Goal: Task Accomplishment & Management: Use online tool/utility

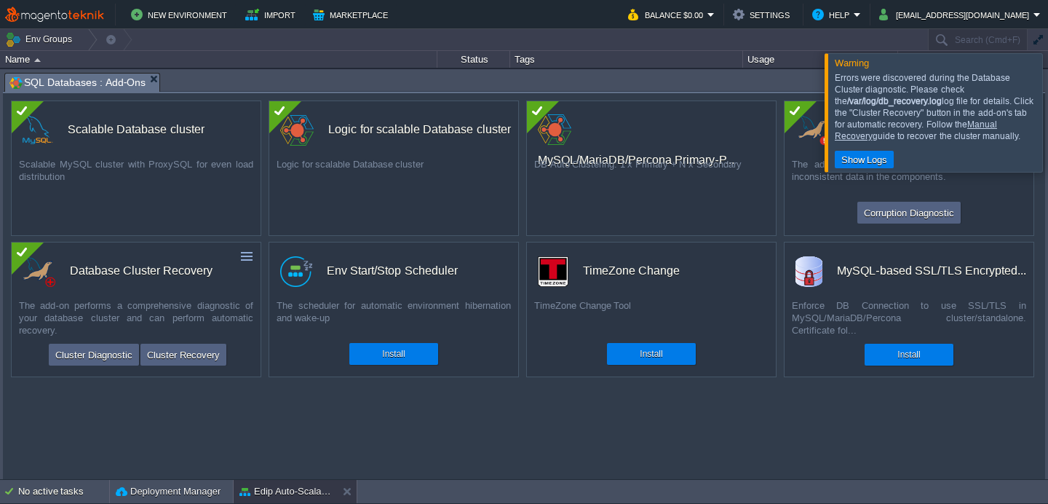
click at [859, 137] on link "Manual Recovery" at bounding box center [916, 130] width 162 height 22
click at [997, 124] on link "Manual Recovery" at bounding box center [916, 130] width 162 height 22
click at [1047, 98] on div at bounding box center [1066, 112] width 0 height 118
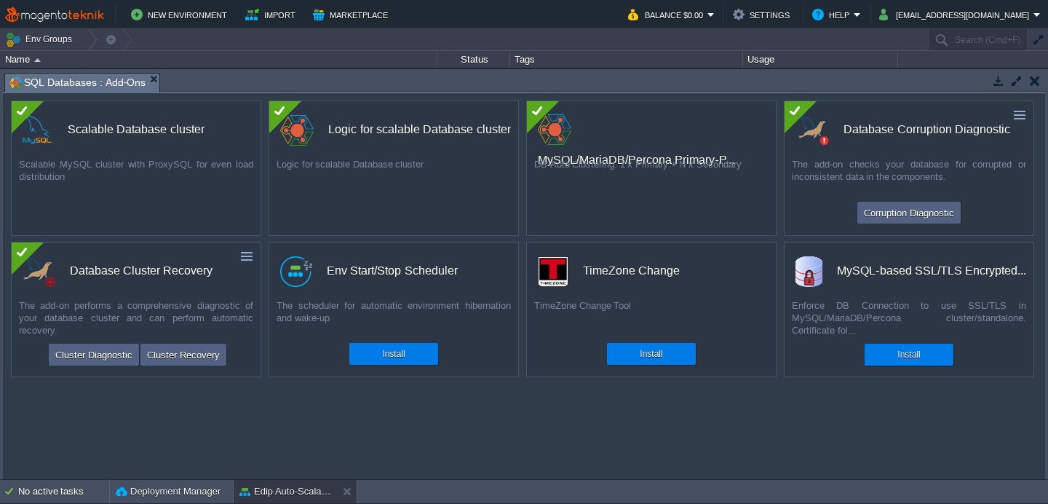
click at [1036, 79] on button "button" at bounding box center [1035, 80] width 10 height 13
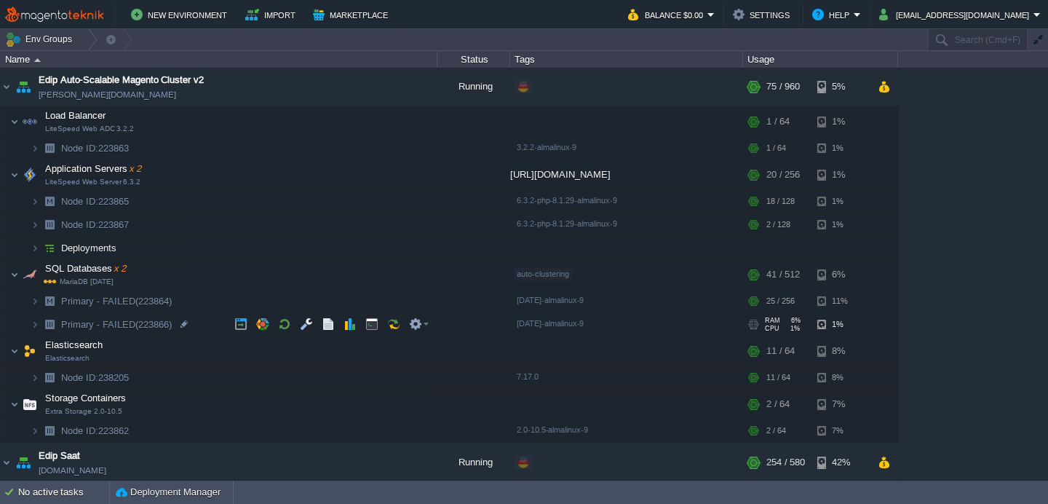
scroll to position [93, 0]
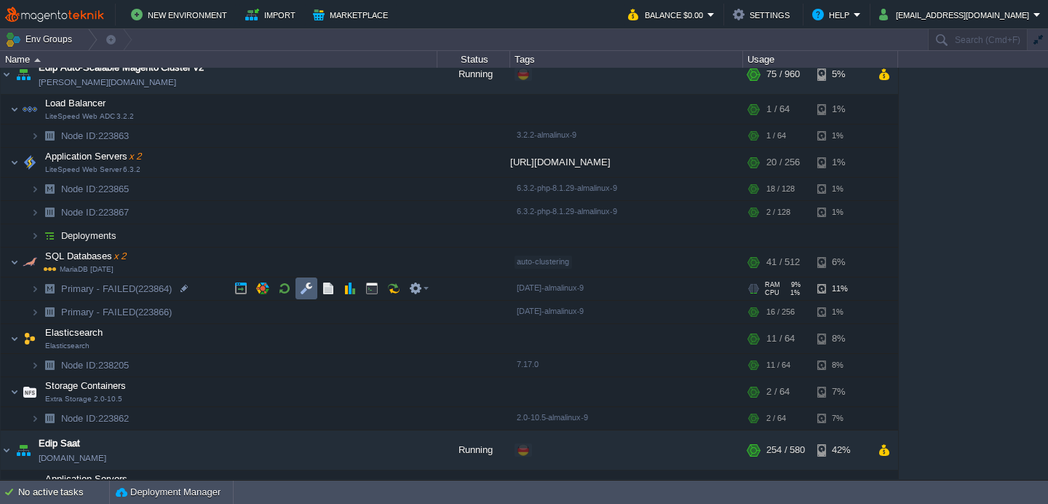
click at [313, 292] on td at bounding box center [306, 288] width 22 height 22
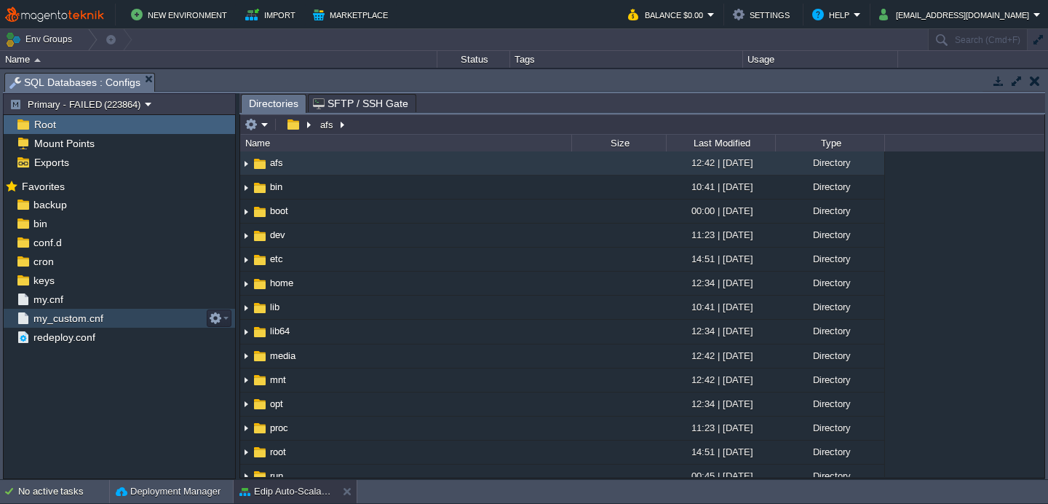
click at [78, 318] on span "my_custom.cnf" at bounding box center [68, 318] width 75 height 13
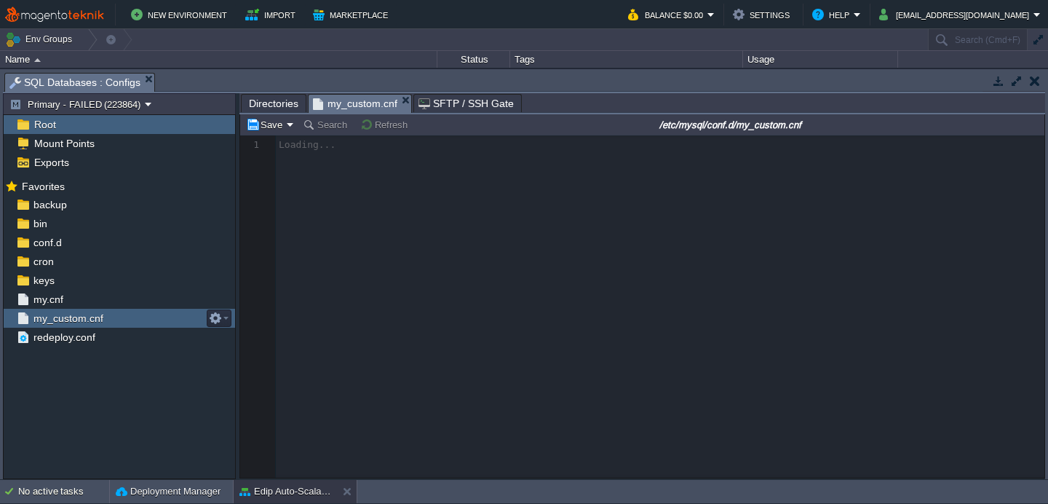
scroll to position [4, 0]
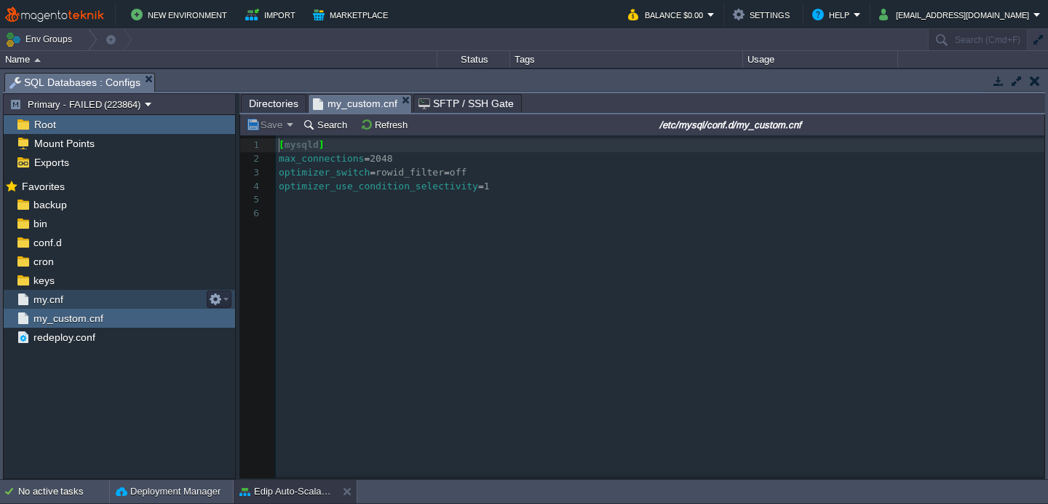
click at [84, 292] on div "my.cnf" at bounding box center [119, 299] width 231 height 19
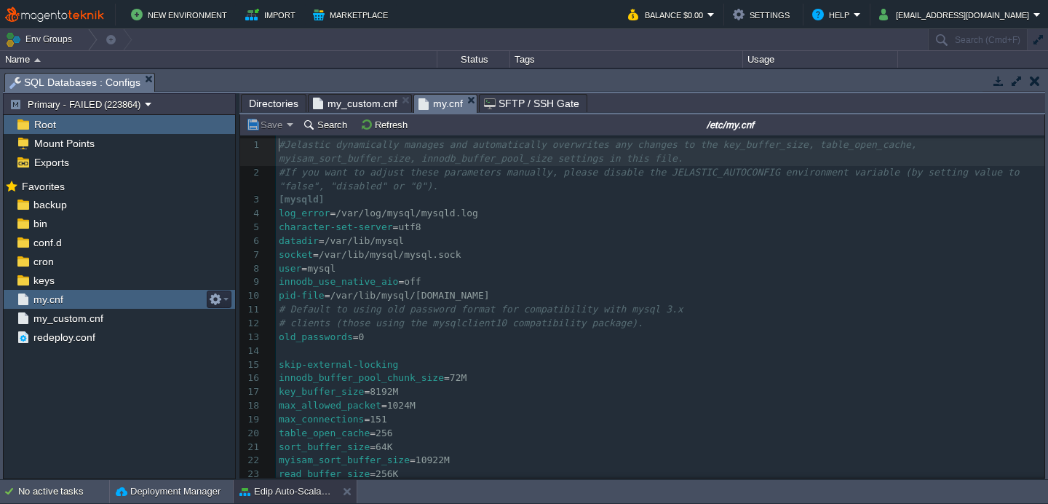
click at [84, 292] on div "my.cnf" at bounding box center [119, 299] width 231 height 19
click at [74, 239] on div "conf.d" at bounding box center [119, 242] width 231 height 19
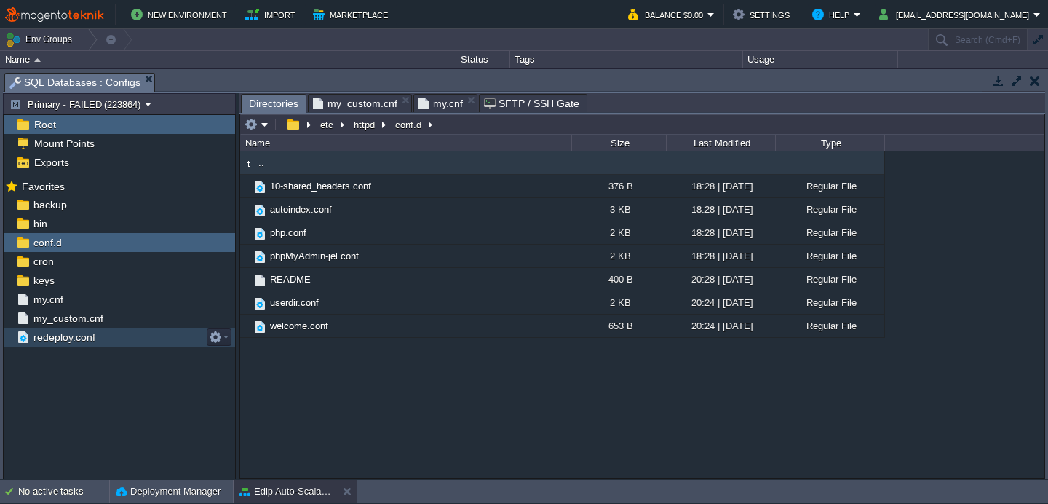
click at [65, 328] on div "redeploy.conf" at bounding box center [119, 337] width 231 height 19
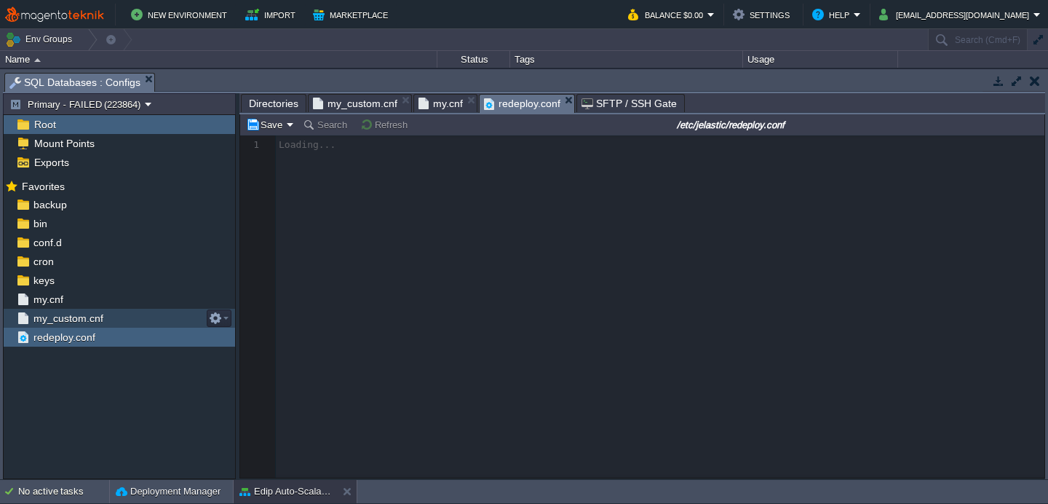
click at [72, 323] on span "my_custom.cnf" at bounding box center [68, 318] width 75 height 13
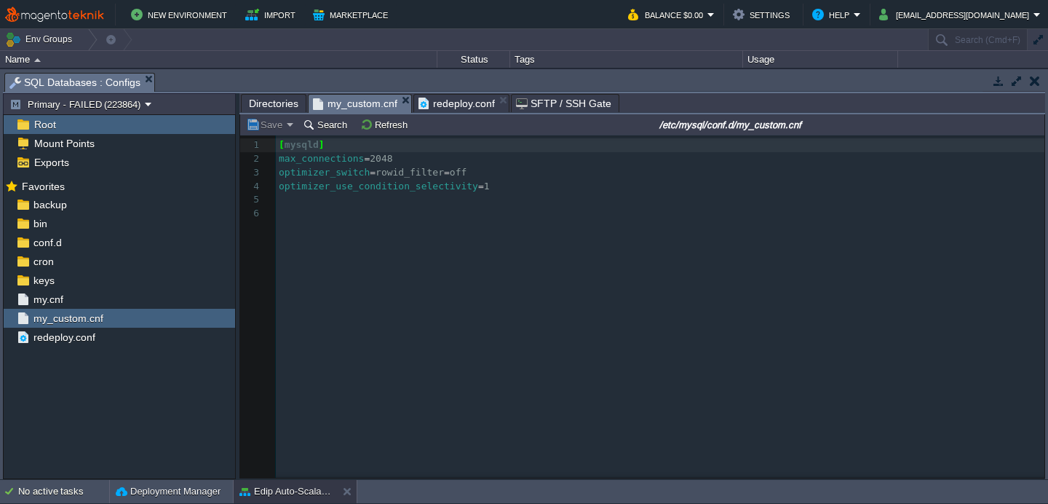
click at [491, 96] on em "redeploy.conf" at bounding box center [463, 103] width 90 height 17
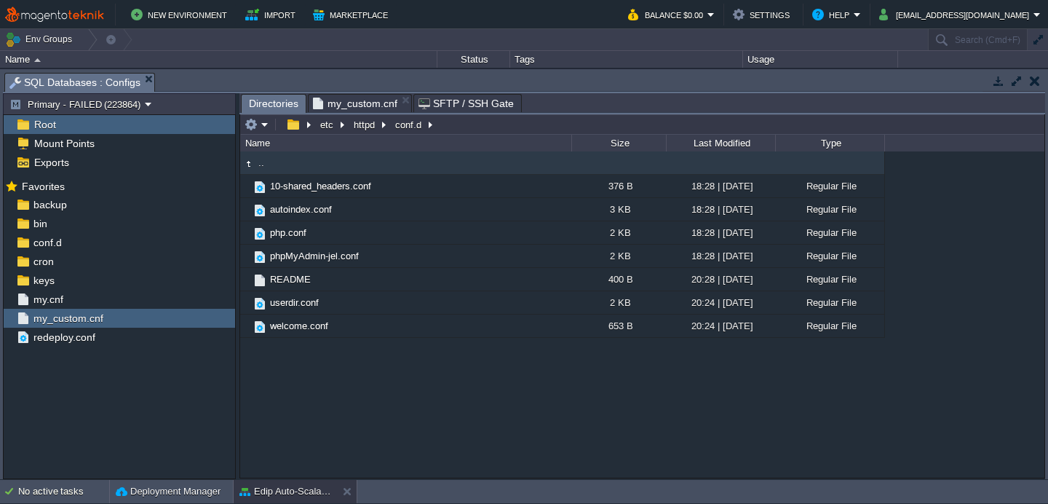
click at [404, 105] on em "my_custom.cnf" at bounding box center [362, 103] width 98 height 17
click at [322, 128] on button "etc" at bounding box center [327, 124] width 19 height 13
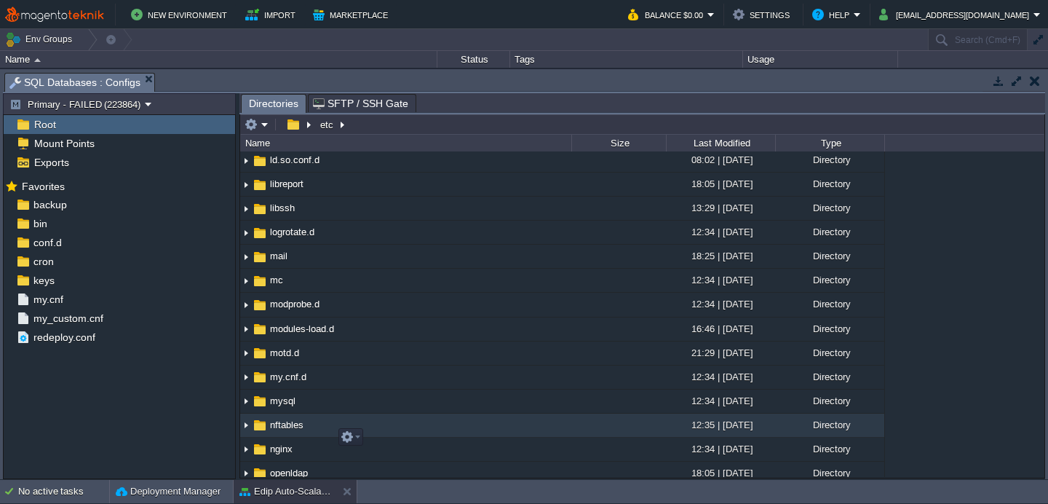
scroll to position [838, 0]
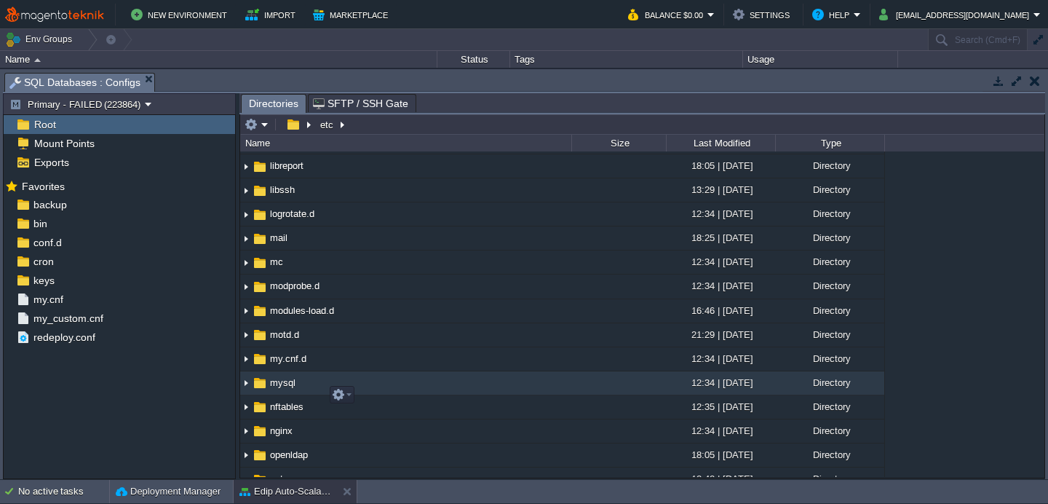
click at [281, 389] on span "mysql" at bounding box center [283, 382] width 30 height 12
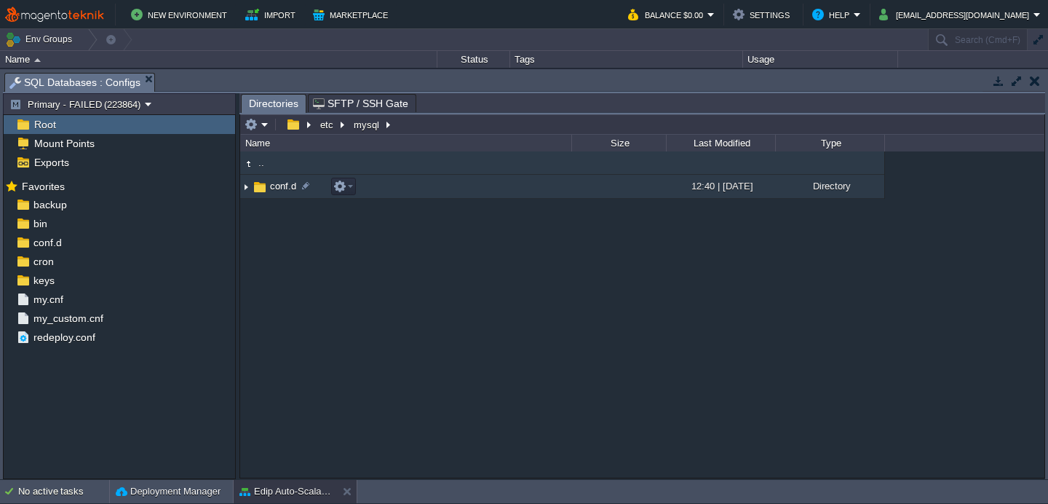
click at [247, 193] on img at bounding box center [246, 186] width 12 height 23
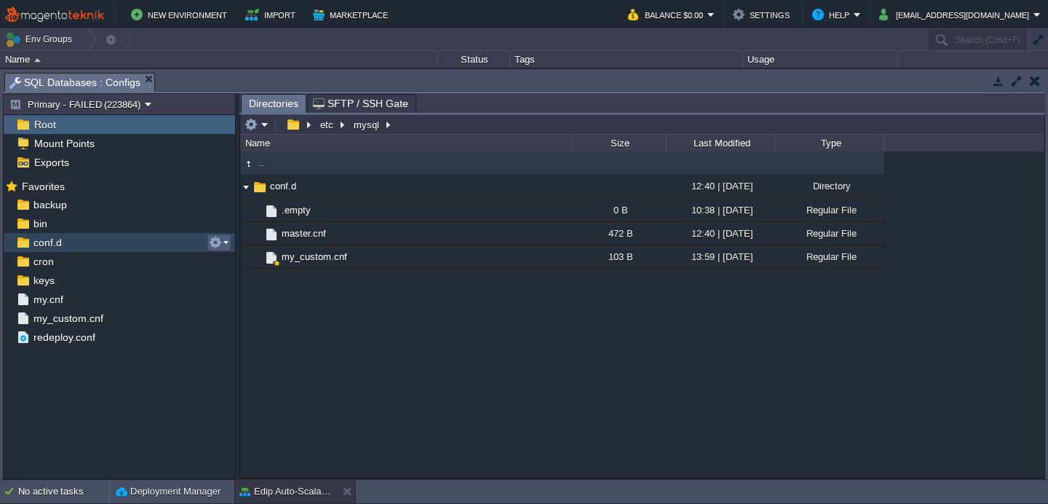
click at [225, 241] on em at bounding box center [219, 242] width 20 height 13
click at [428, 375] on div ".. conf.d 12:40 | 07 May 2025 Directory .. .empty 0 B 10:38 | 21 Feb 2025 Regul…" at bounding box center [642, 313] width 804 height 325
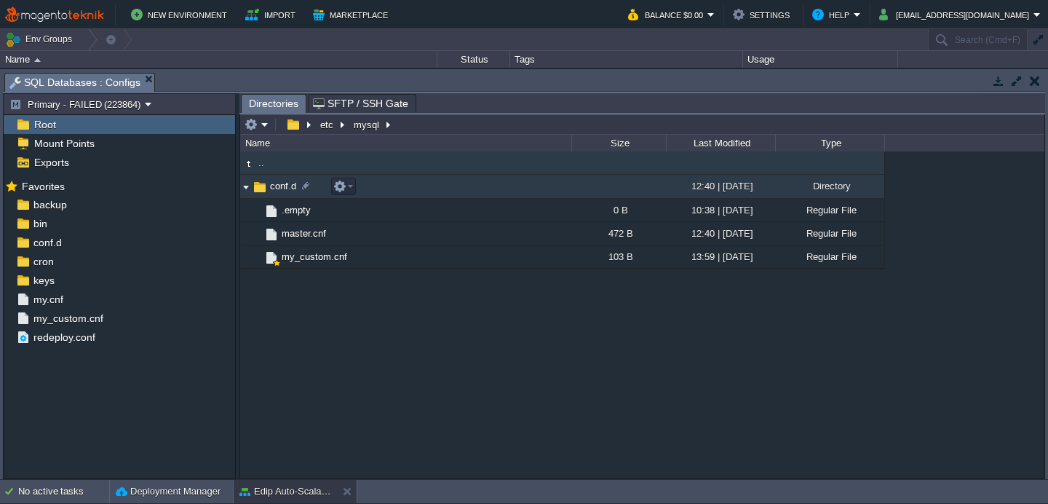
click at [247, 197] on img at bounding box center [246, 186] width 12 height 23
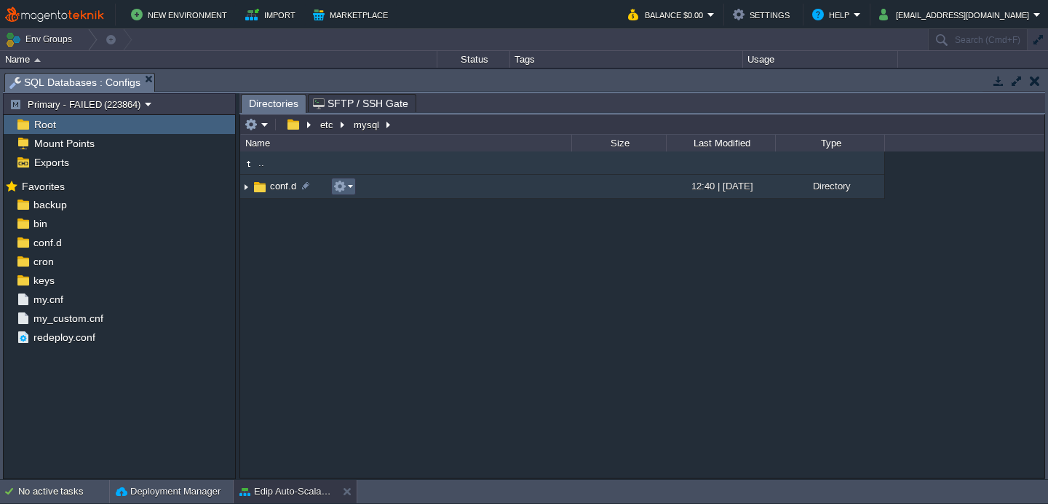
click at [354, 189] on td at bounding box center [343, 186] width 25 height 17
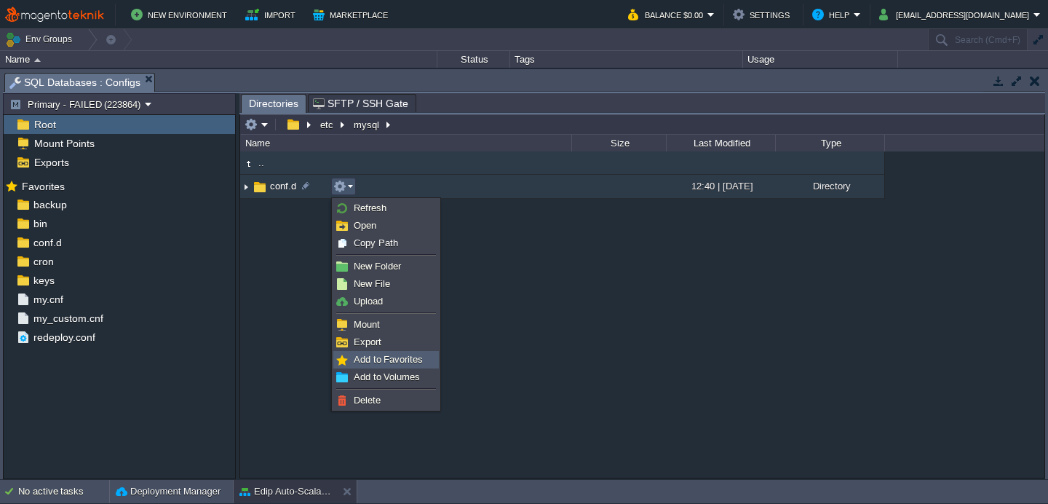
click at [388, 362] on span "Add to Favorites" at bounding box center [388, 359] width 69 height 11
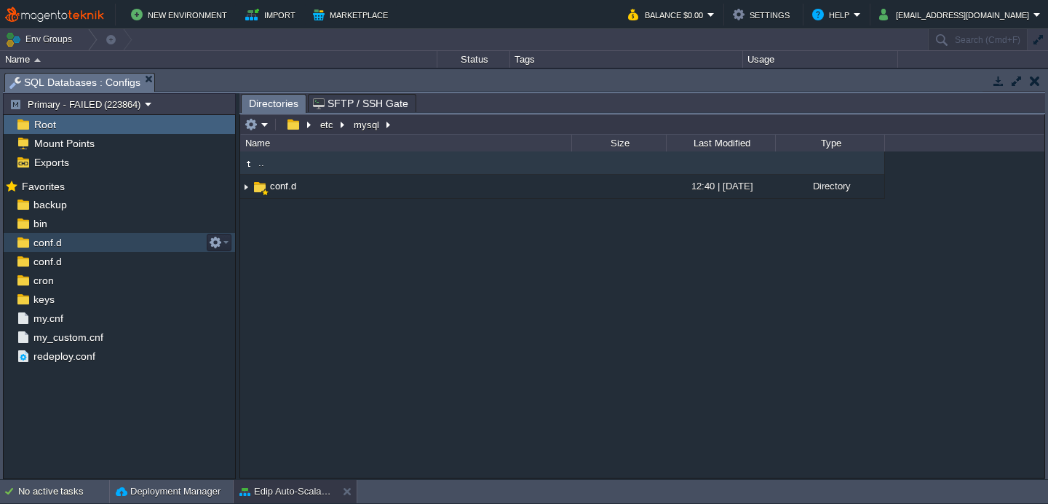
click at [75, 241] on div "conf.d" at bounding box center [119, 242] width 231 height 19
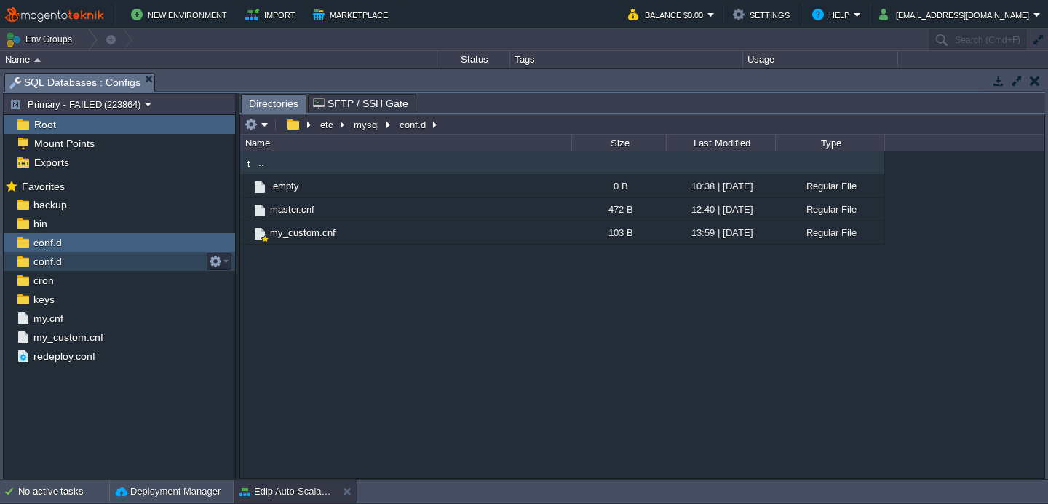
click at [65, 263] on div "conf.d" at bounding box center [119, 261] width 231 height 19
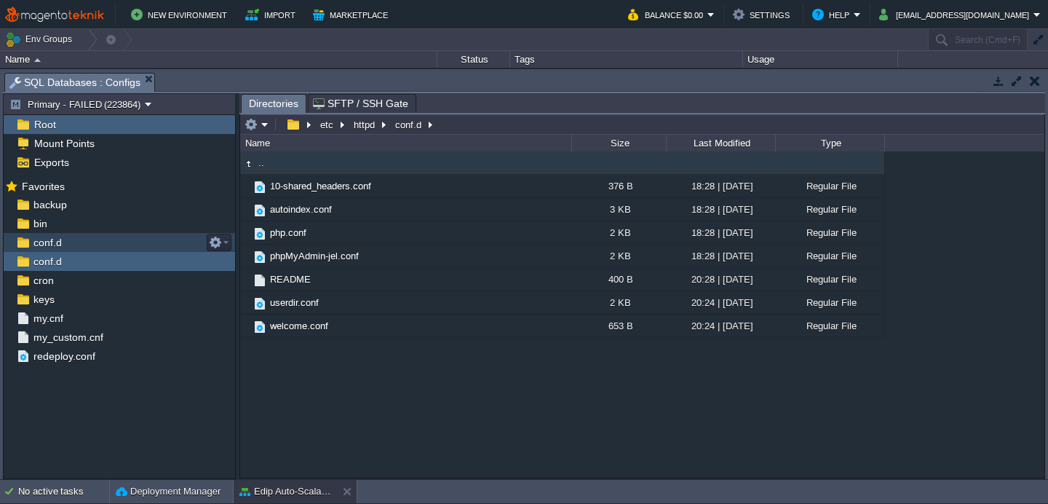
click at [70, 247] on div "conf.d" at bounding box center [119, 242] width 231 height 19
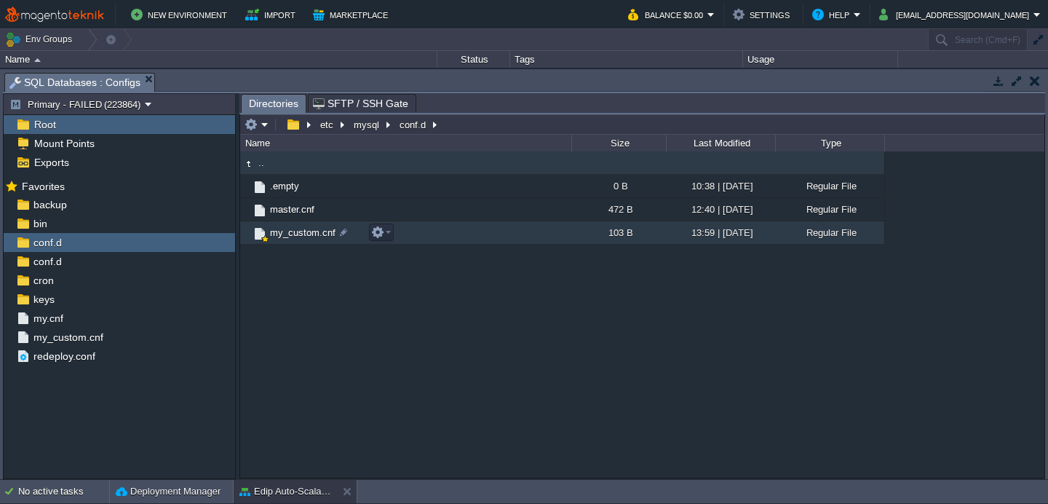
click at [298, 239] on span "my_custom.cnf" at bounding box center [303, 232] width 70 height 12
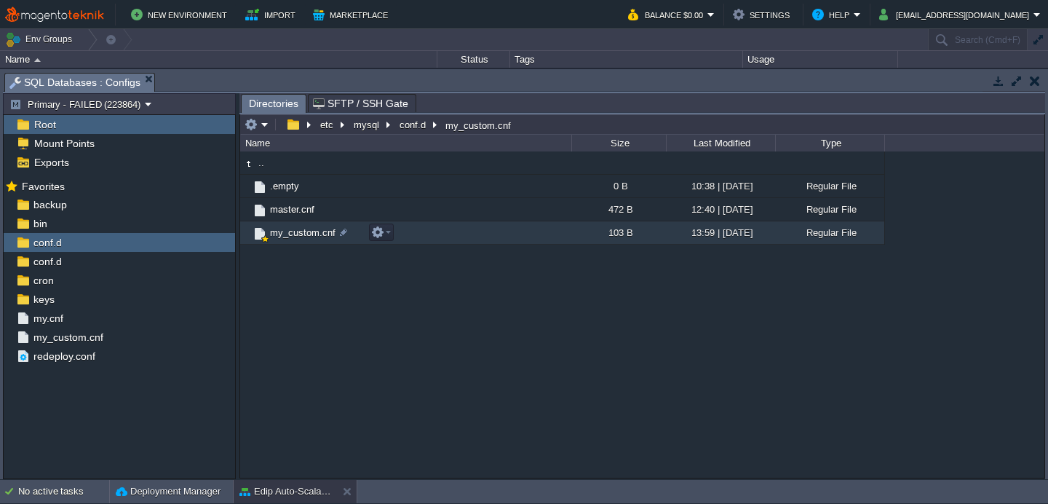
click at [298, 239] on span "my_custom.cnf" at bounding box center [303, 232] width 70 height 12
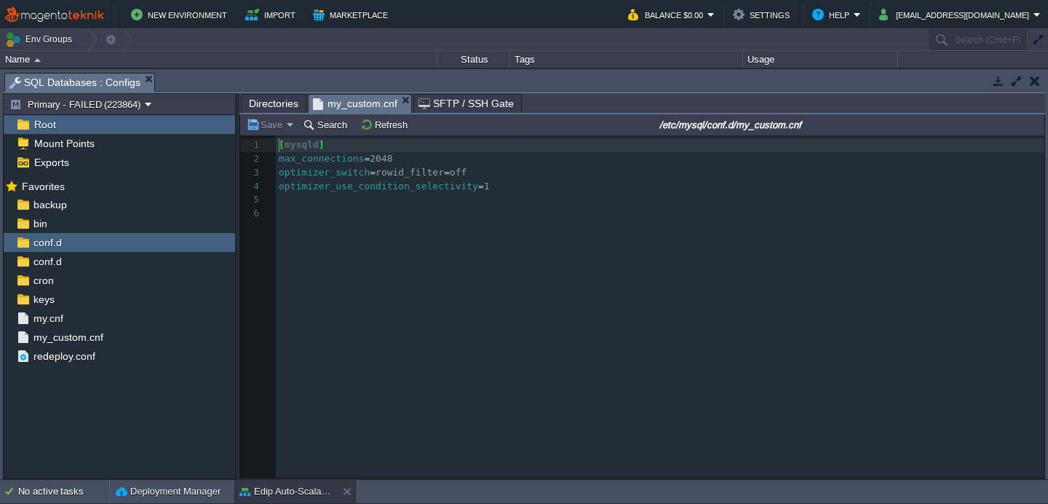
scroll to position [4, 0]
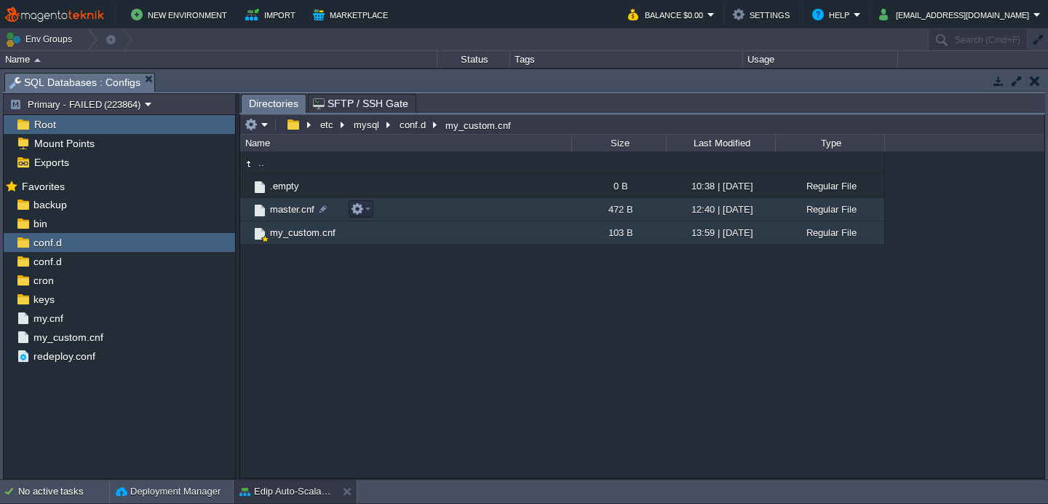
click at [284, 215] on span "master.cnf" at bounding box center [292, 209] width 49 height 12
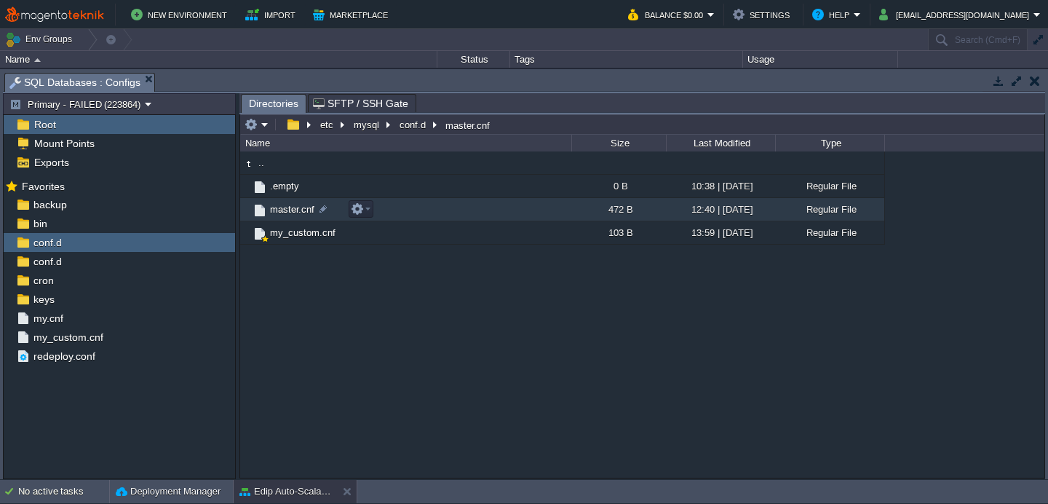
click at [284, 215] on span "master.cnf" at bounding box center [292, 209] width 49 height 12
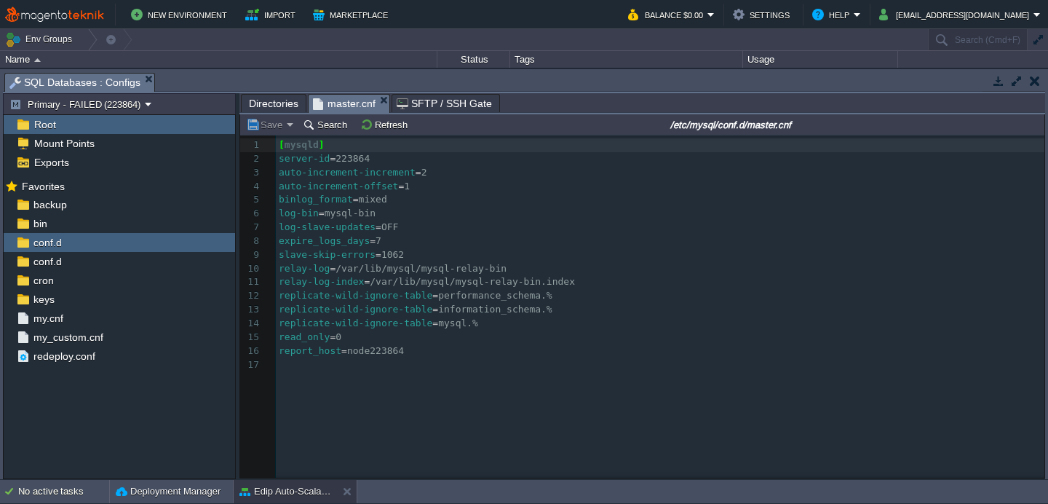
click at [1001, 84] on button "button" at bounding box center [998, 80] width 13 height 13
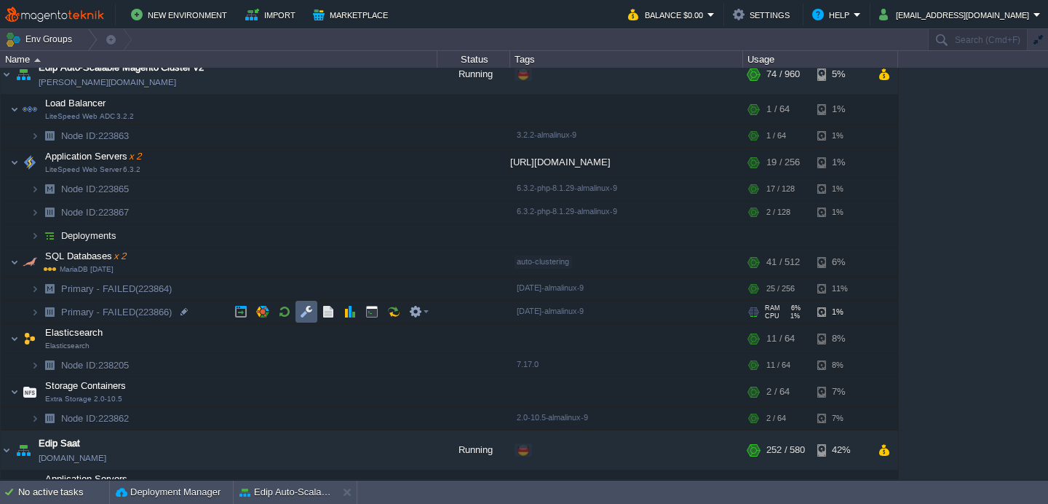
click at [307, 319] on td at bounding box center [306, 312] width 22 height 22
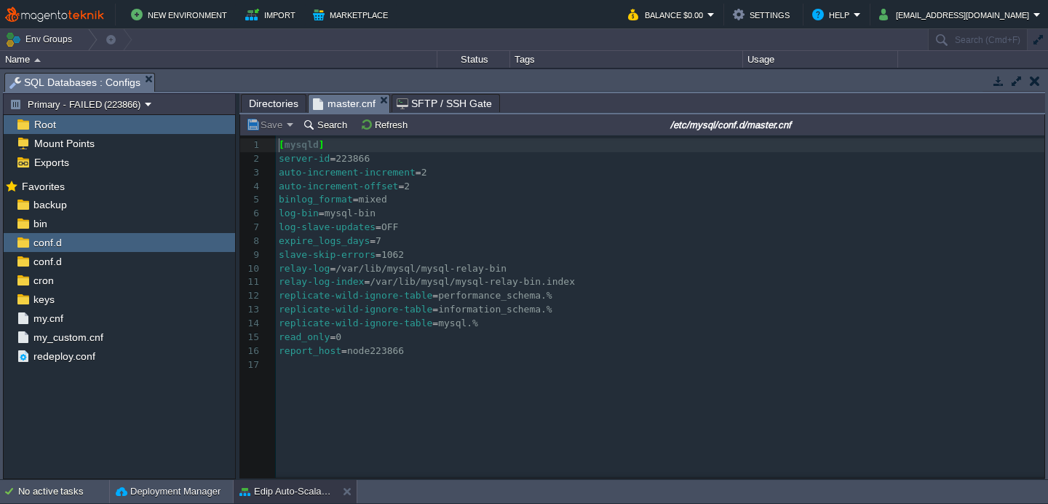
click at [261, 101] on span "Directories" at bounding box center [273, 103] width 49 height 17
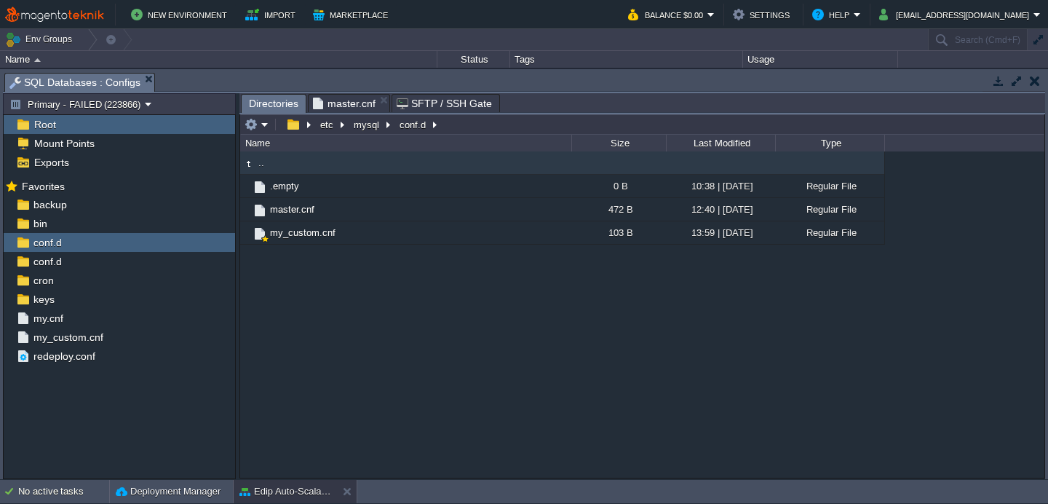
click at [347, 100] on span "master.cnf" at bounding box center [344, 103] width 63 height 17
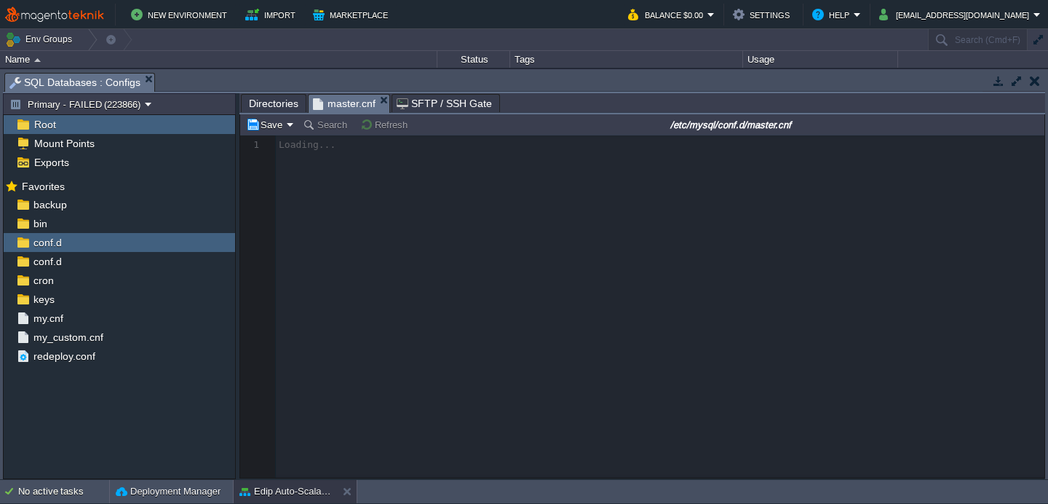
click at [1036, 79] on button "button" at bounding box center [1035, 80] width 10 height 13
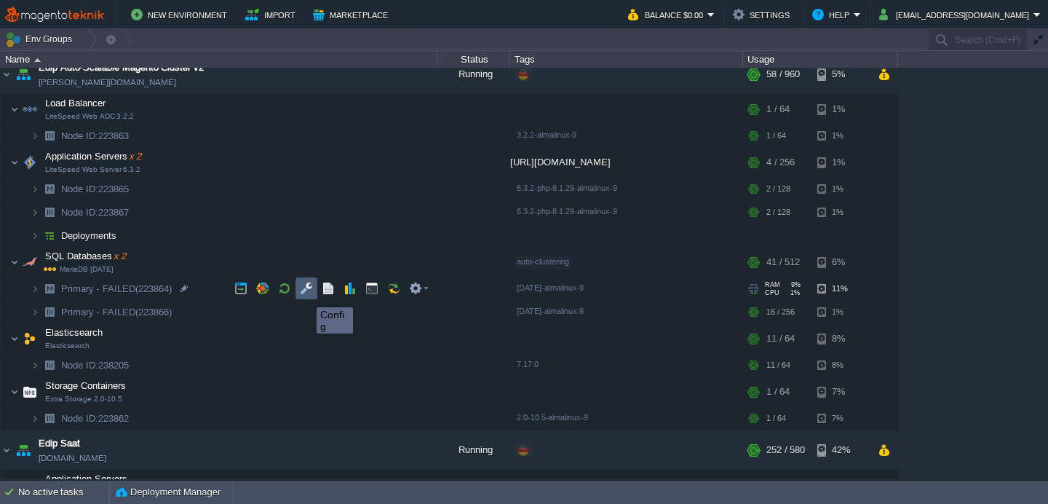
click at [306, 294] on button "button" at bounding box center [306, 288] width 13 height 13
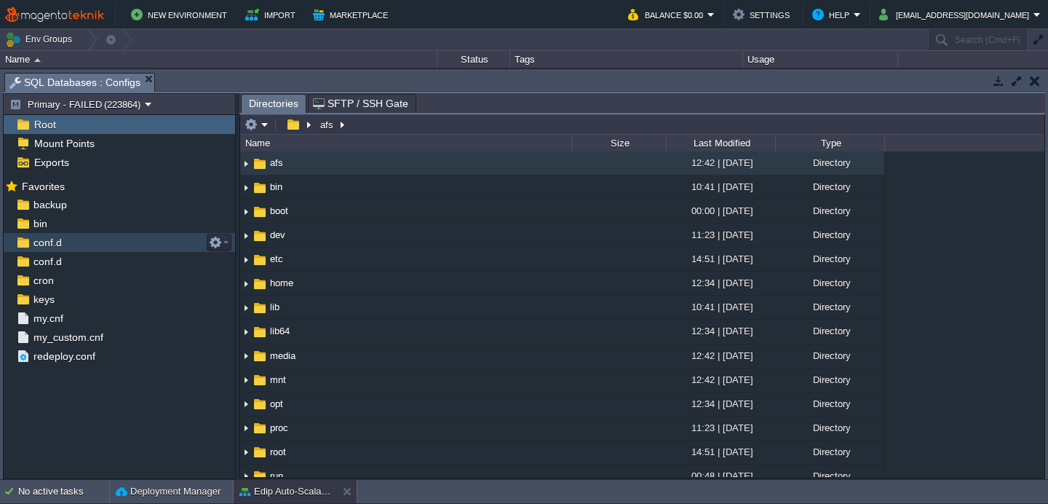
click at [37, 240] on span "conf.d" at bounding box center [47, 242] width 33 height 13
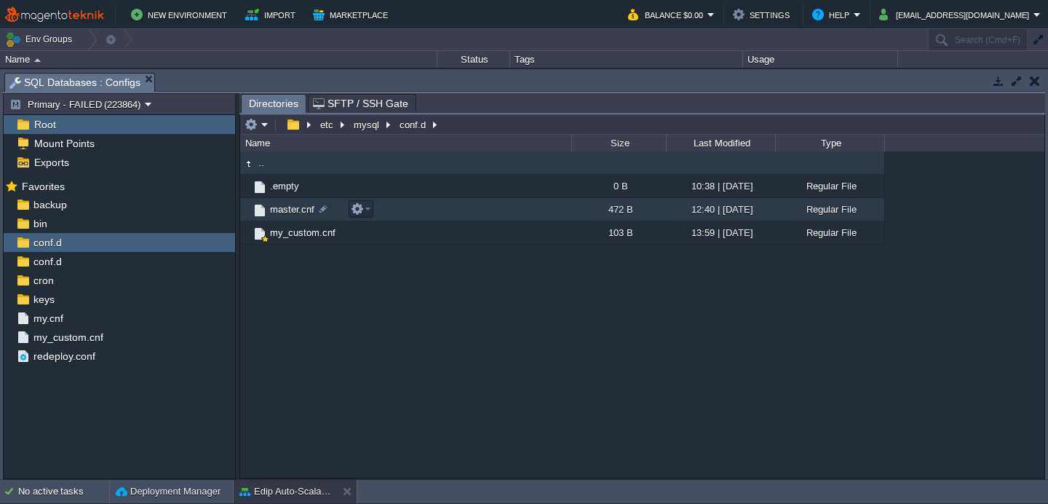
click at [282, 221] on td "master.cnf" at bounding box center [405, 209] width 331 height 23
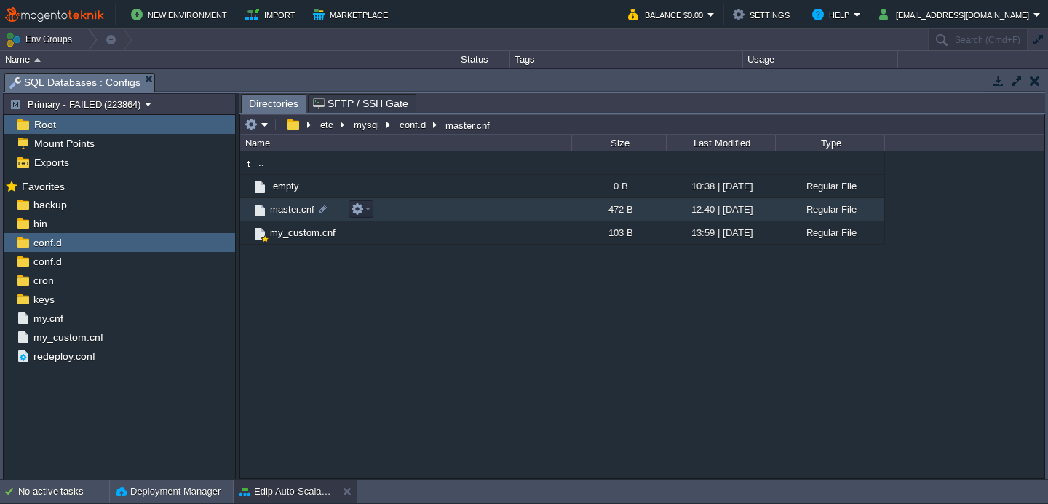
click at [282, 221] on td "master.cnf" at bounding box center [405, 209] width 331 height 23
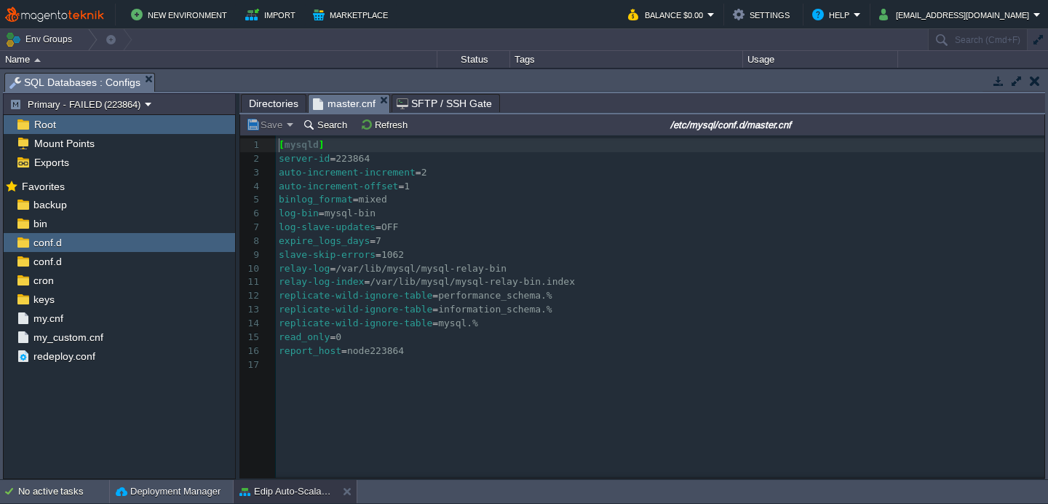
click at [1036, 85] on button "button" at bounding box center [1035, 80] width 10 height 13
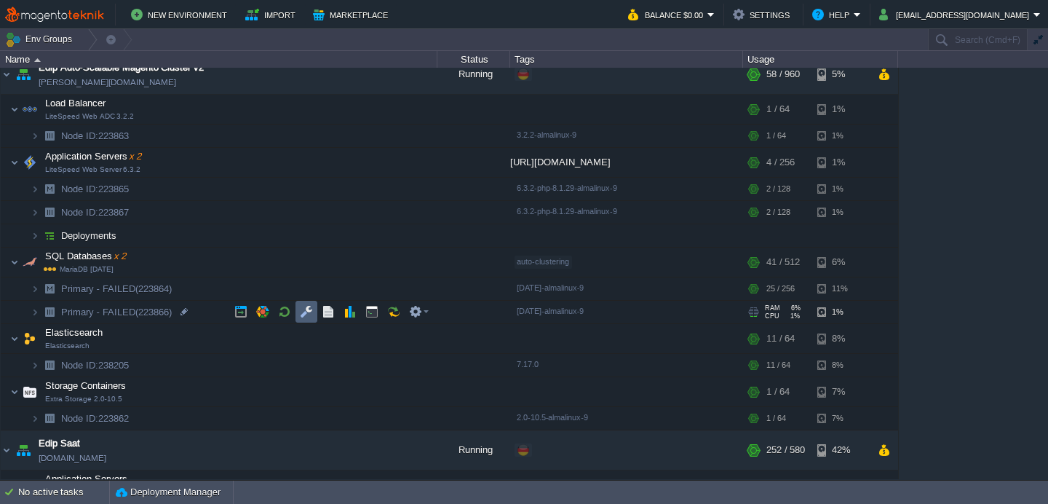
click at [310, 312] on button "button" at bounding box center [306, 311] width 13 height 13
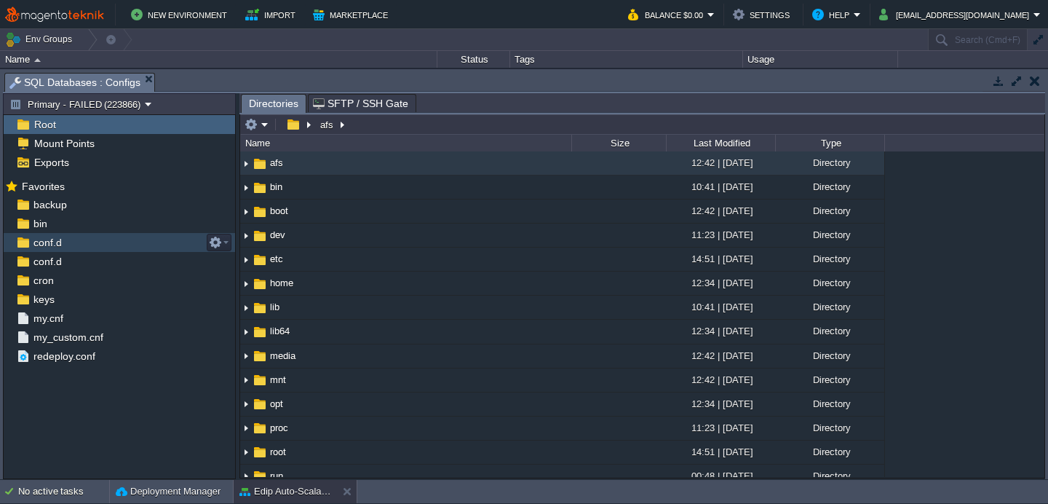
click at [43, 241] on span "conf.d" at bounding box center [47, 242] width 33 height 13
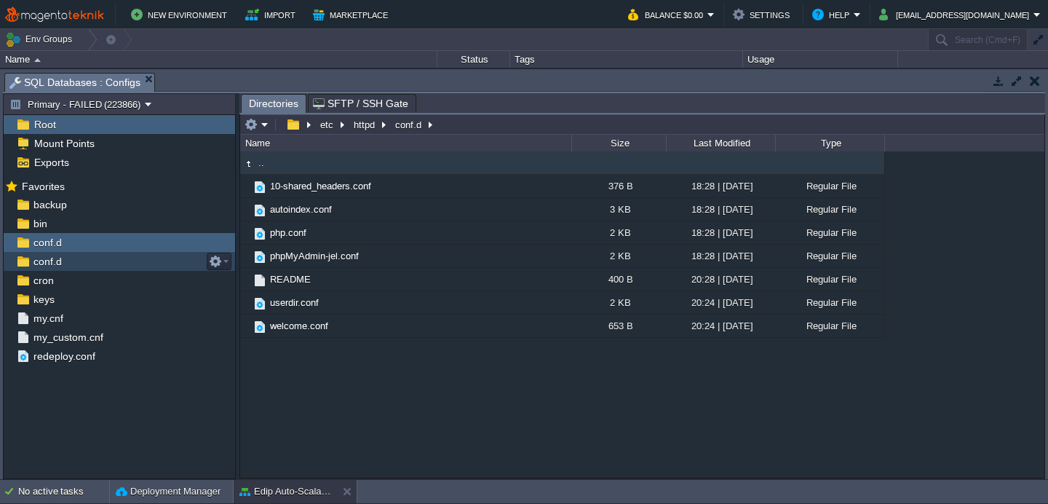
click at [82, 258] on div "conf.d" at bounding box center [119, 261] width 231 height 19
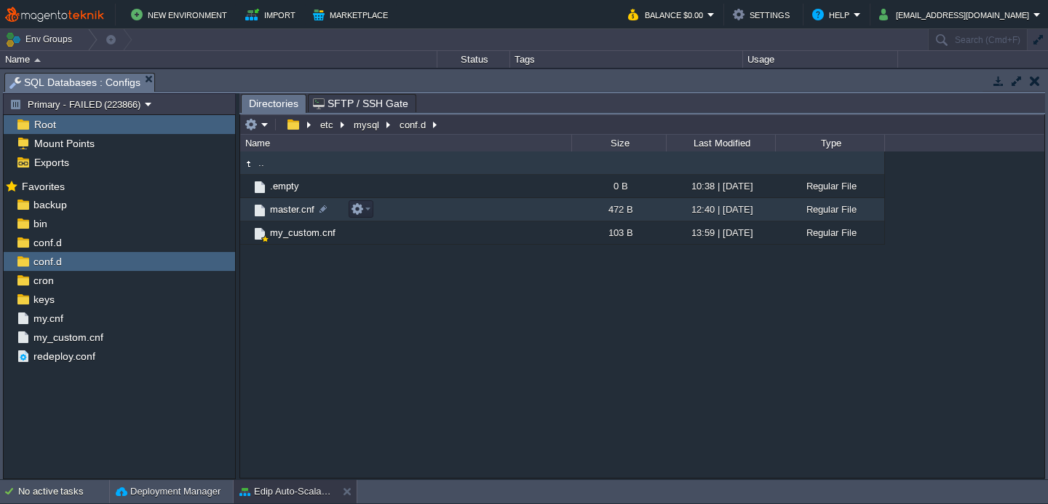
click at [295, 218] on td "master.cnf" at bounding box center [405, 209] width 331 height 23
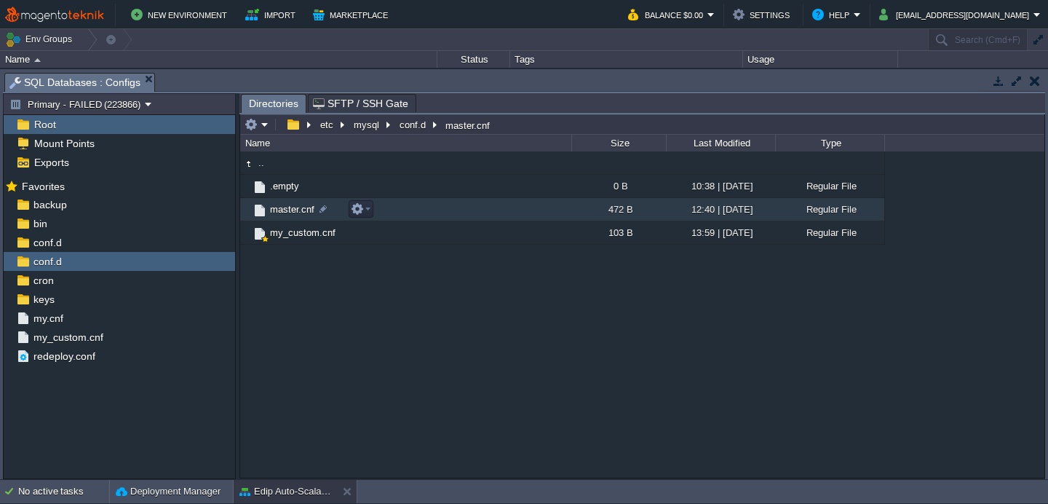
click at [295, 218] on td "master.cnf" at bounding box center [405, 209] width 331 height 23
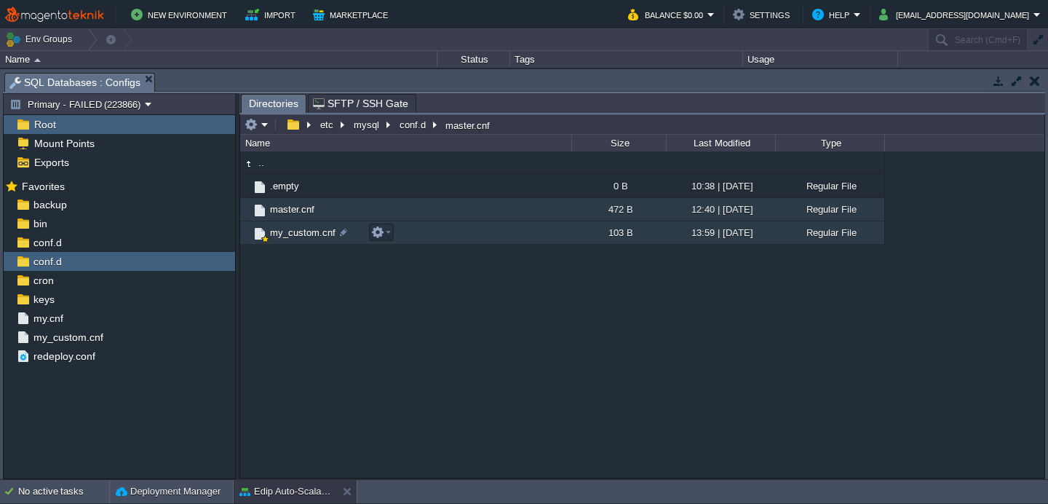
click at [306, 228] on span "my_custom.cnf" at bounding box center [303, 232] width 70 height 12
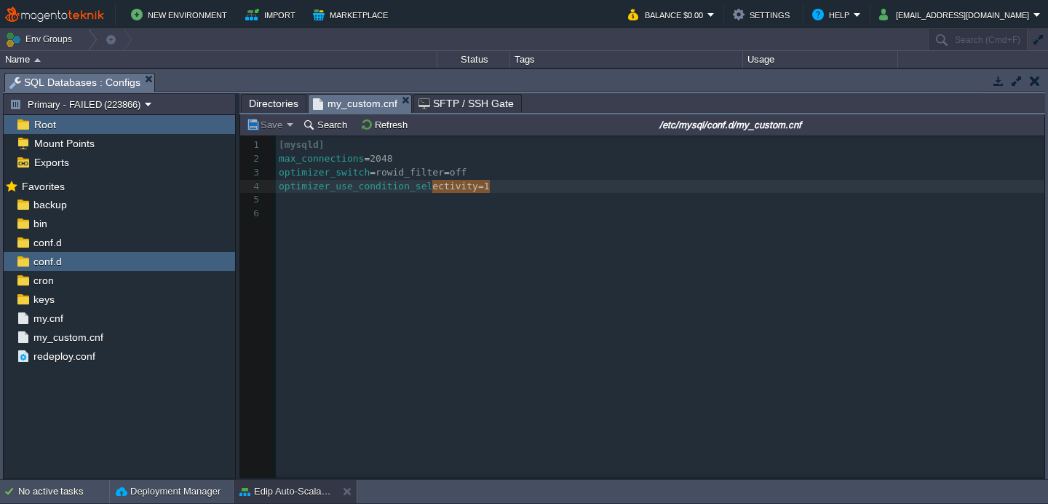
type textarea "max_connections=2048 optimizer_switch=rowid_filter=off optimizer_use_condition_…"
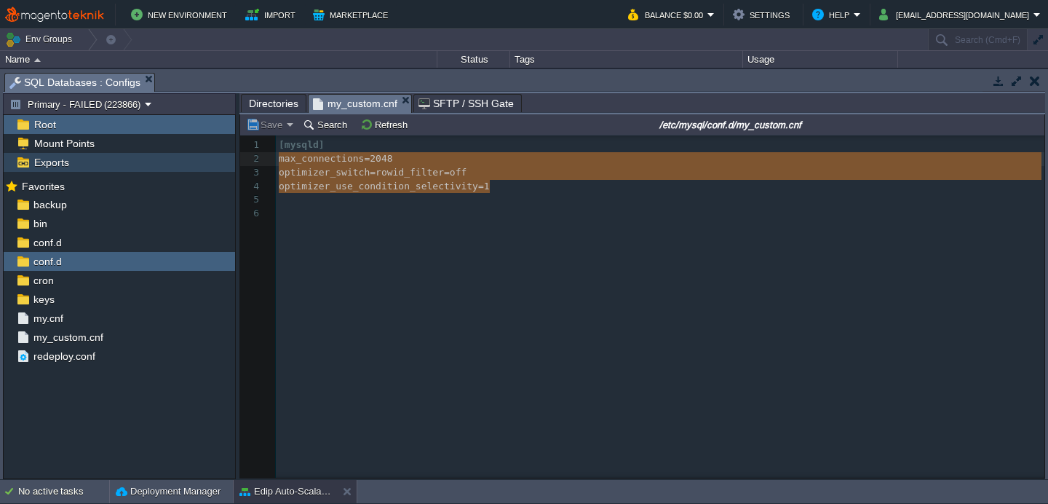
drag, startPoint x: 506, startPoint y: 187, endPoint x: 215, endPoint y: 156, distance: 292.7
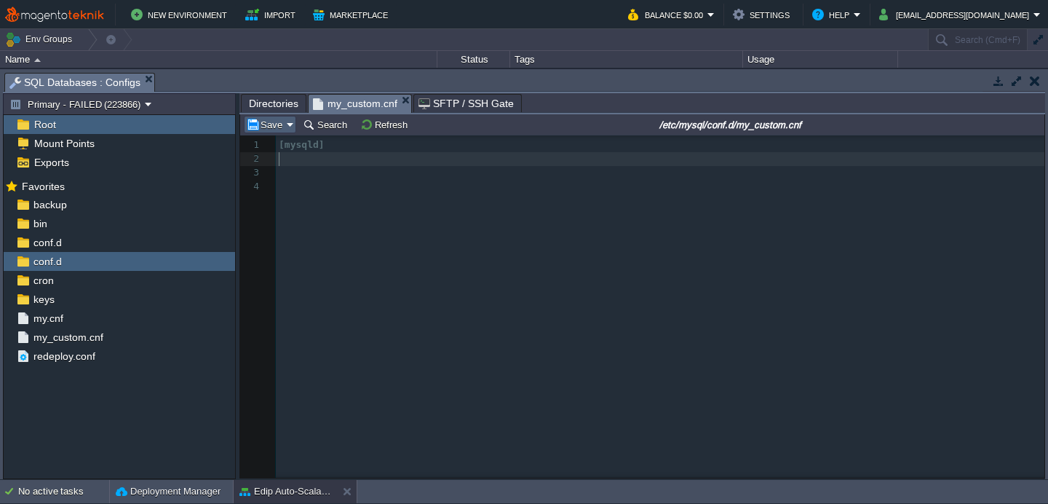
click at [289, 127] on em "Save" at bounding box center [270, 124] width 48 height 13
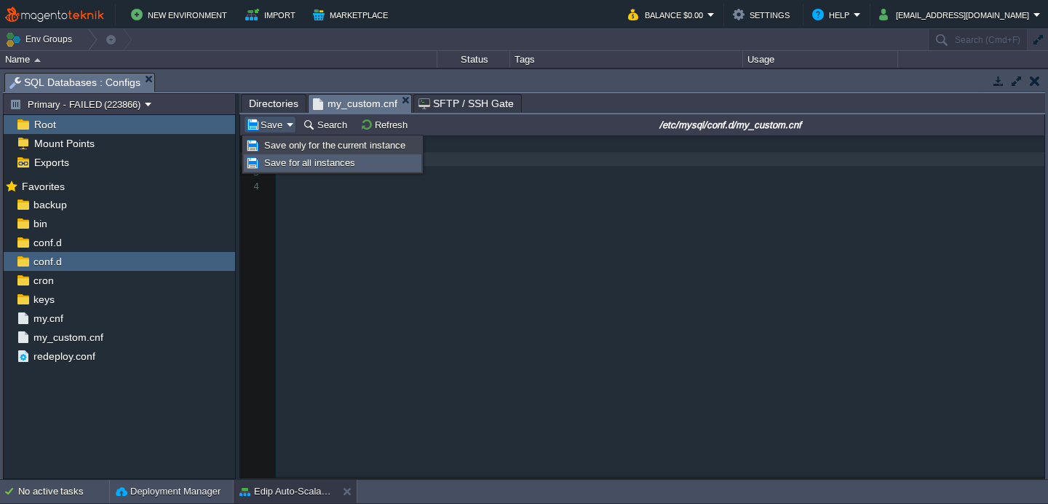
click at [284, 162] on span "Save for all instances" at bounding box center [309, 162] width 91 height 11
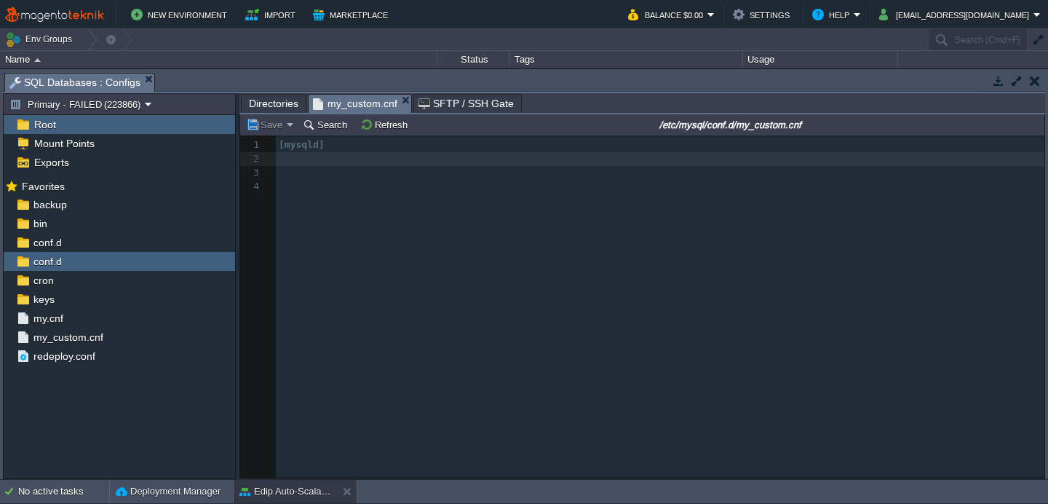
click at [1036, 77] on button "button" at bounding box center [1035, 80] width 10 height 13
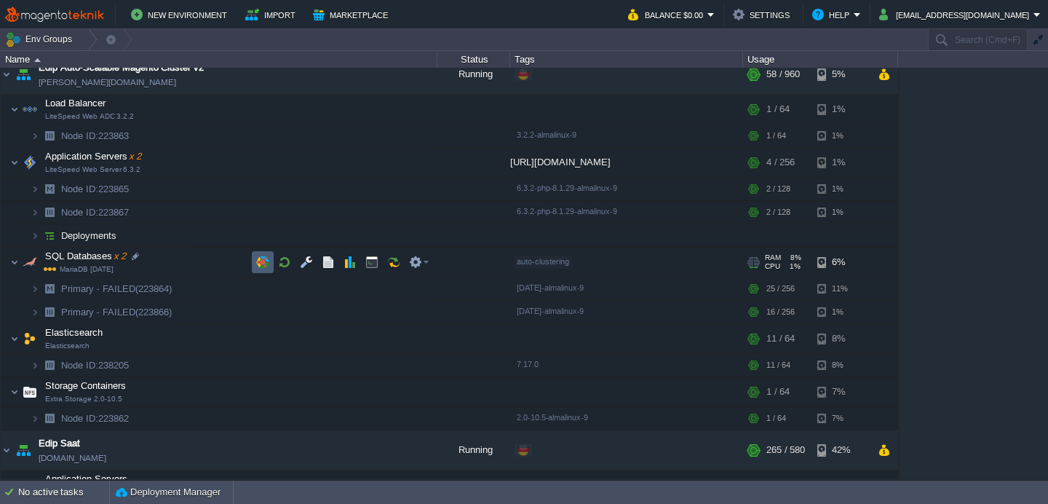
click at [265, 263] on button "button" at bounding box center [262, 261] width 13 height 13
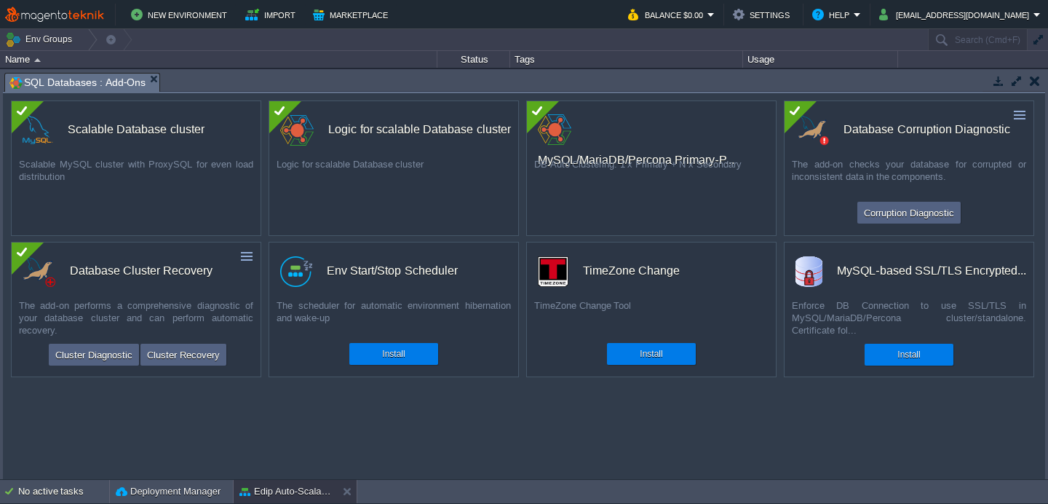
click at [1035, 87] on td at bounding box center [1035, 80] width 18 height 17
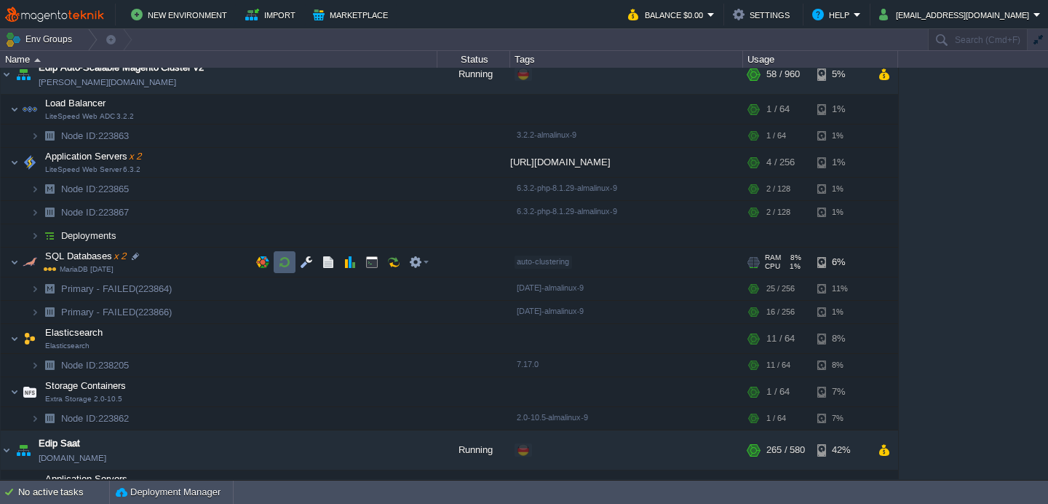
click at [278, 266] on button "button" at bounding box center [284, 261] width 13 height 13
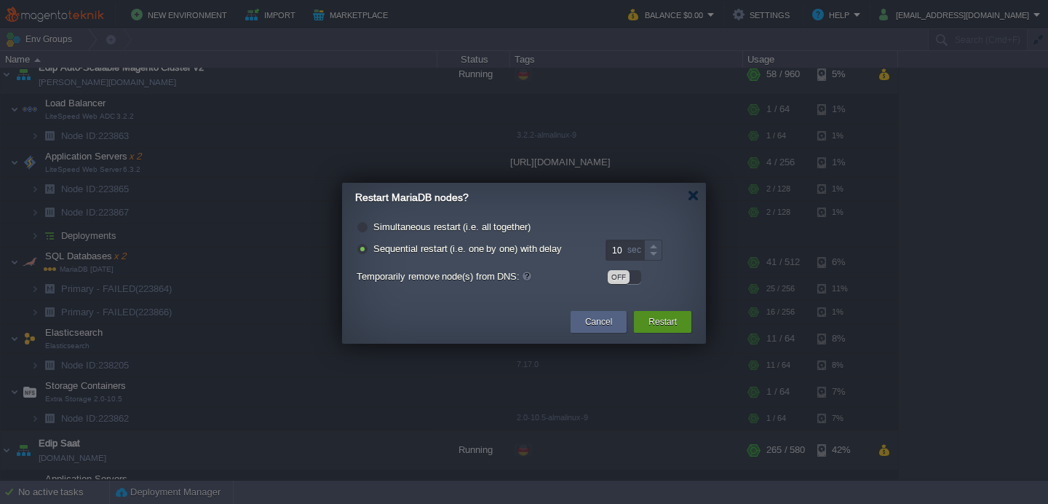
click at [655, 325] on button "Restart" at bounding box center [662, 321] width 28 height 15
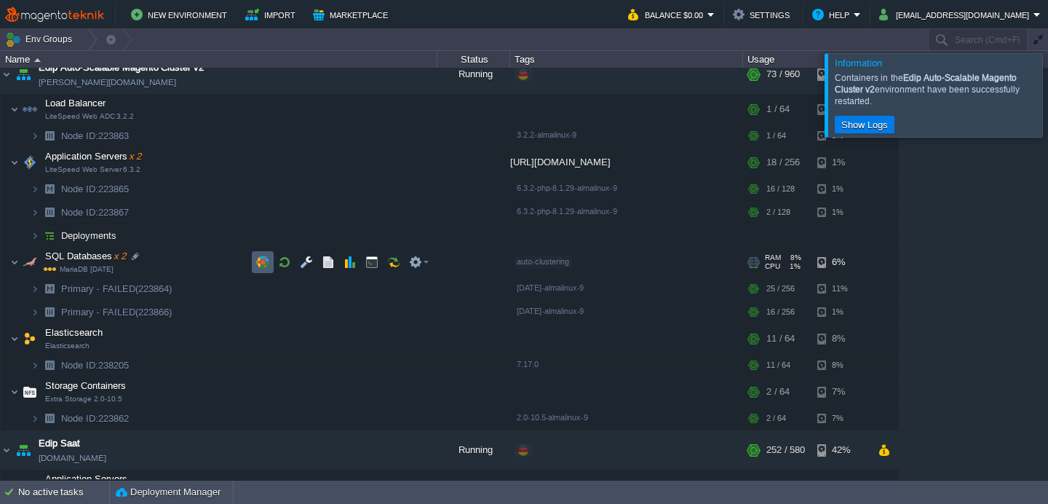
click at [263, 269] on td at bounding box center [263, 262] width 22 height 22
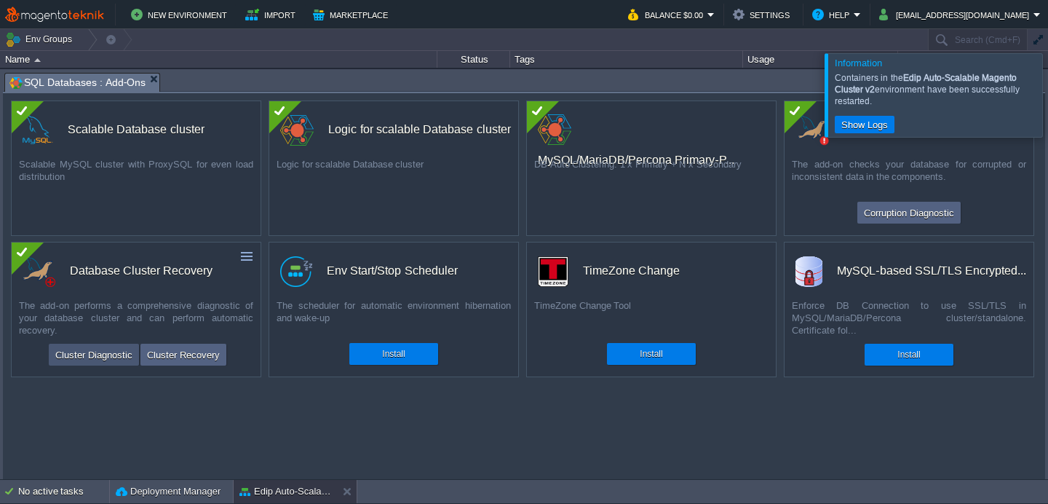
click at [84, 361] on button "Cluster Diagnostic" at bounding box center [94, 354] width 86 height 17
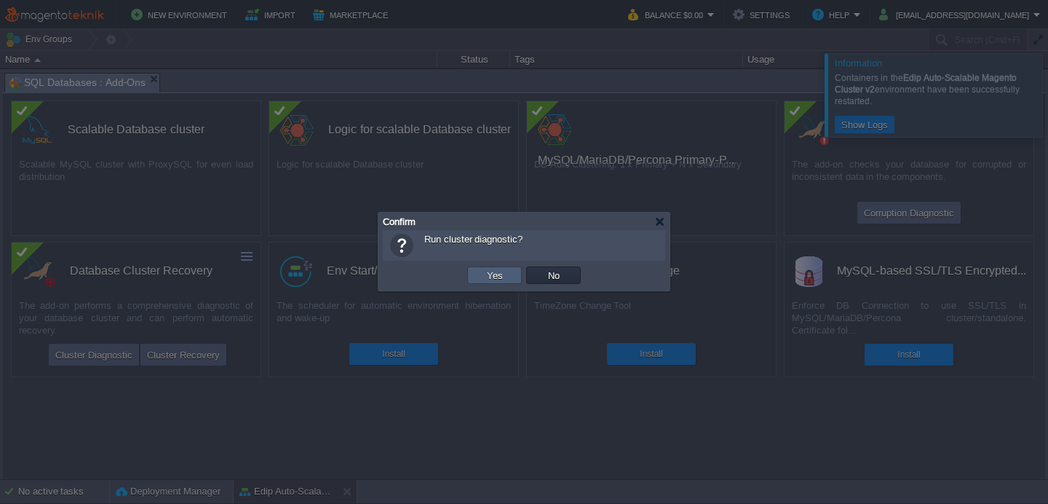
click at [489, 269] on button "Yes" at bounding box center [495, 275] width 25 height 13
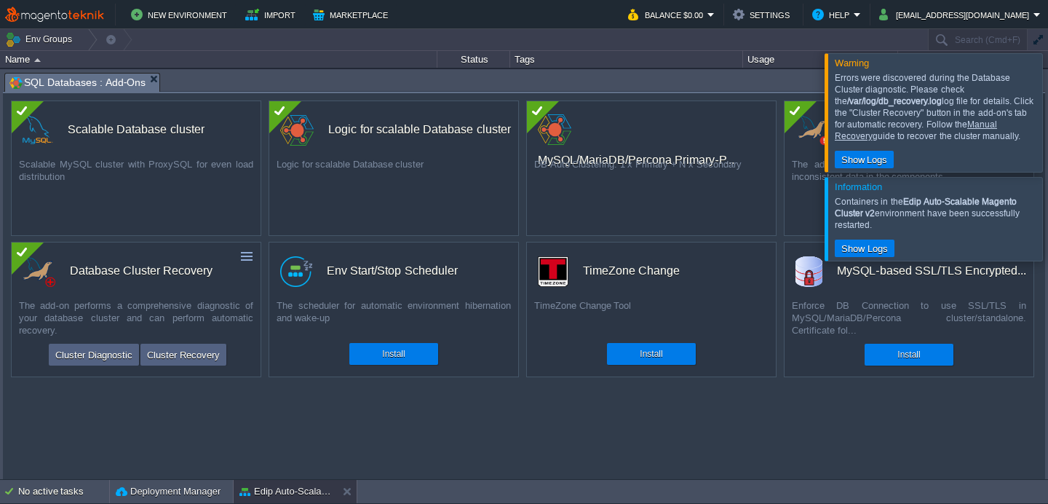
click at [1047, 111] on div at bounding box center [1066, 112] width 0 height 118
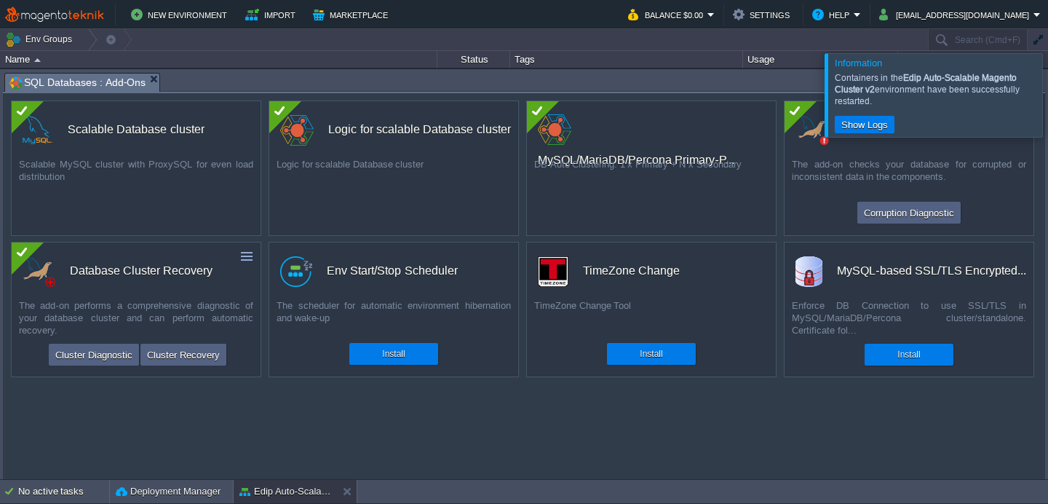
click at [1047, 130] on div at bounding box center [1066, 94] width 0 height 83
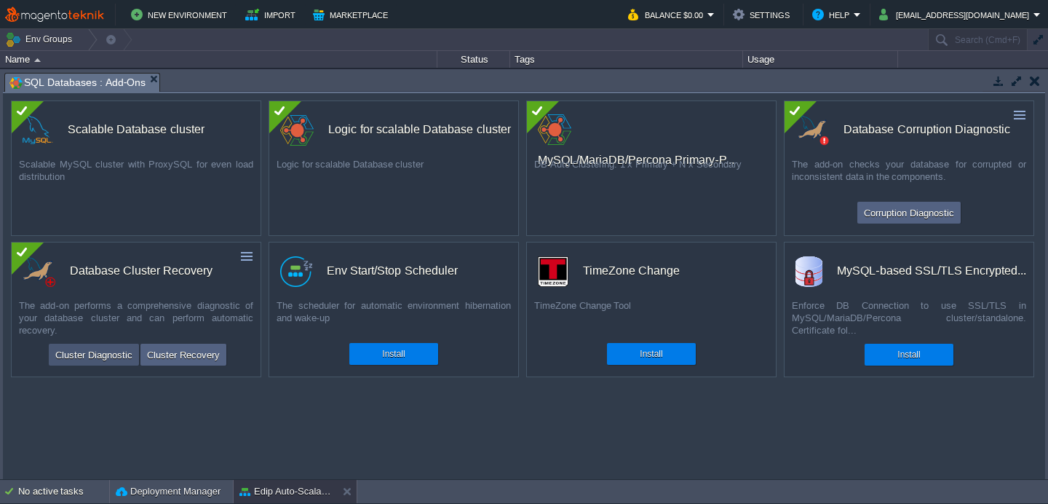
click at [81, 355] on button "Cluster Diagnostic" at bounding box center [94, 354] width 86 height 17
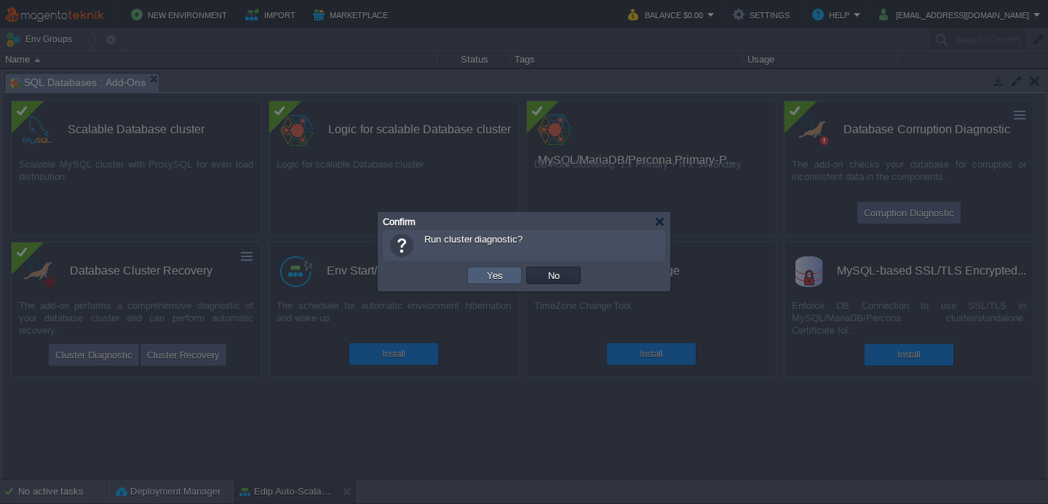
click at [502, 273] on button "Yes" at bounding box center [495, 275] width 25 height 13
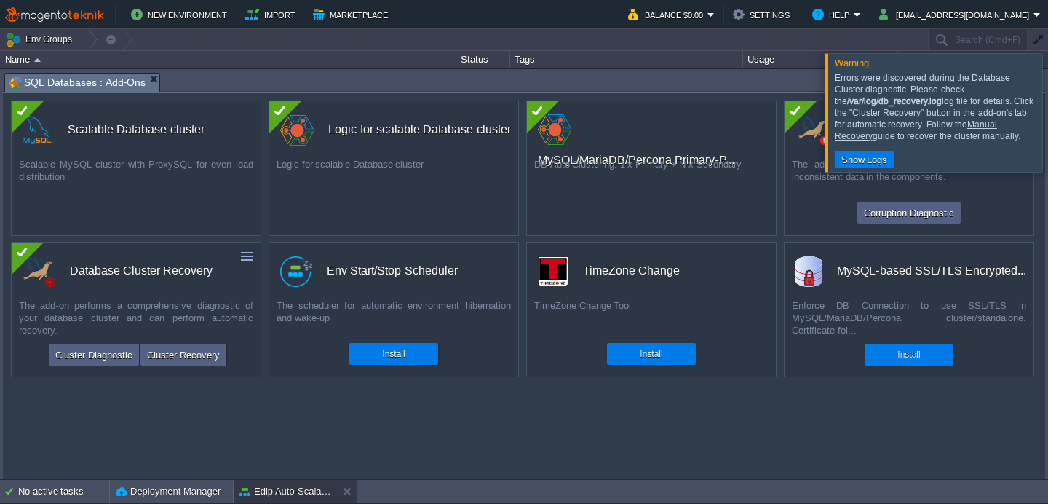
click at [1047, 105] on div at bounding box center [1066, 112] width 0 height 118
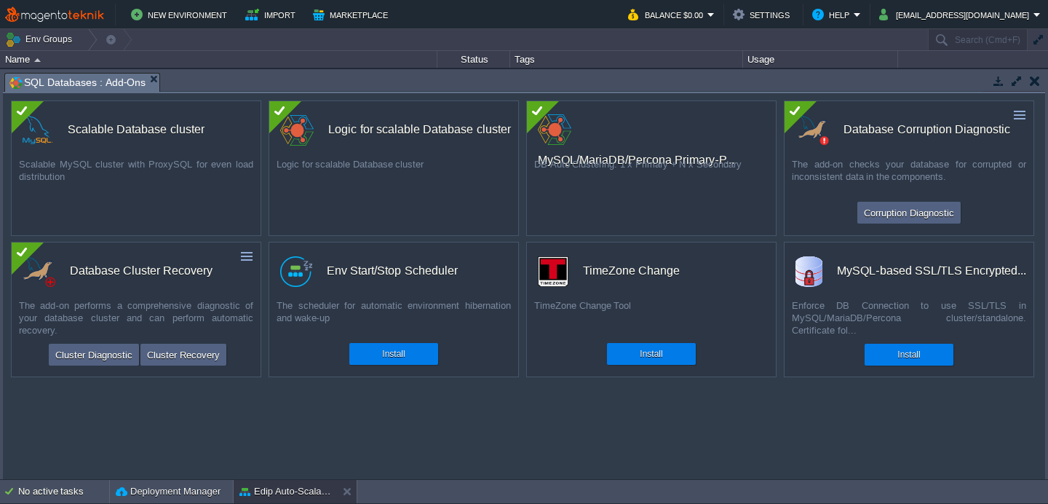
click at [1035, 80] on button "button" at bounding box center [1035, 80] width 10 height 13
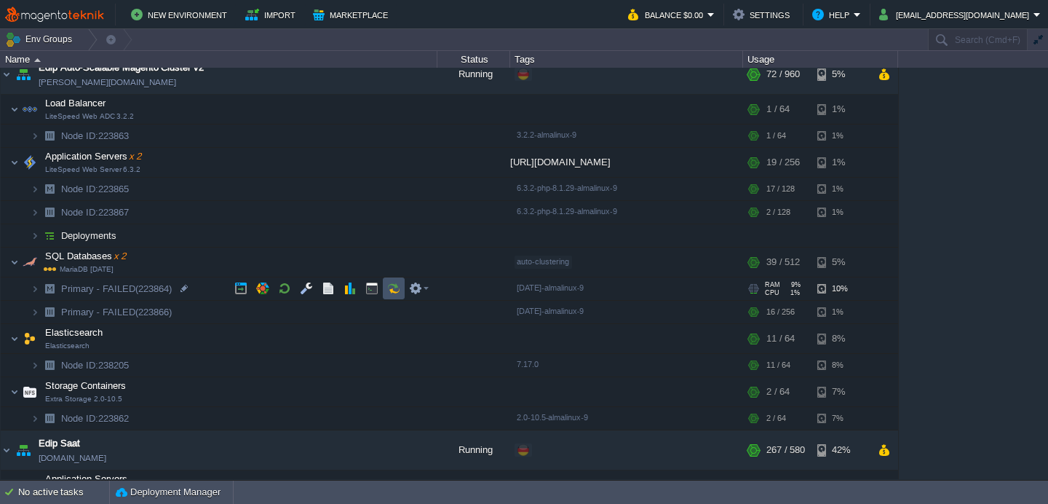
click at [393, 287] on button "button" at bounding box center [393, 288] width 13 height 13
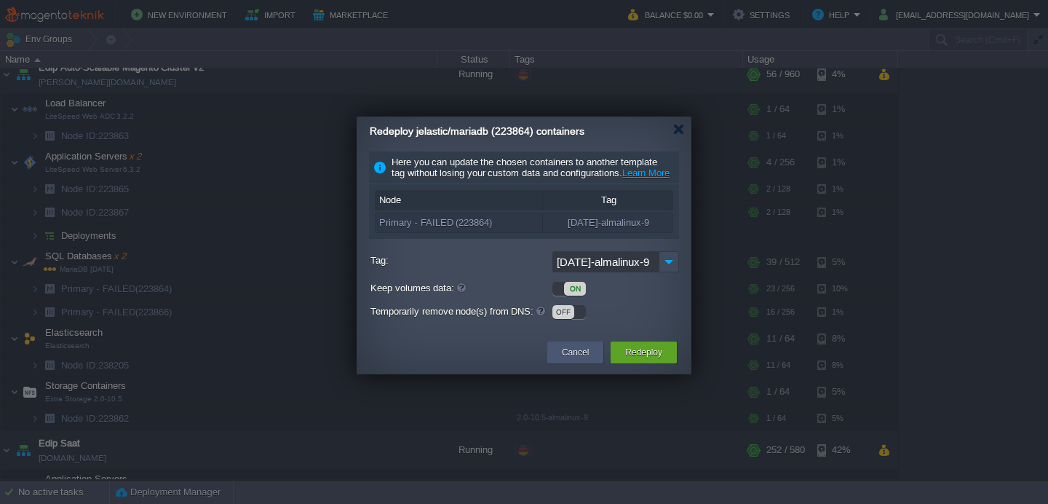
click at [586, 360] on button "Cancel" at bounding box center [575, 352] width 27 height 15
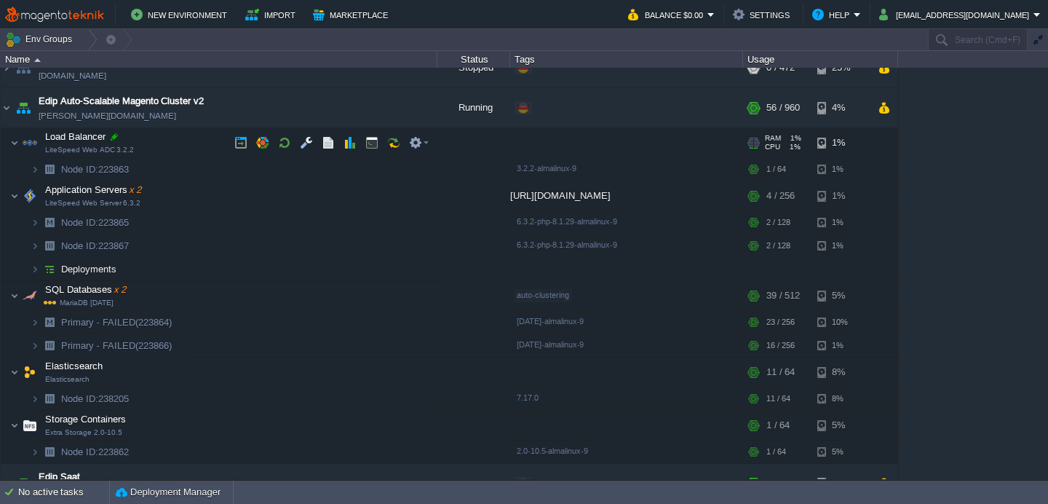
scroll to position [55, 0]
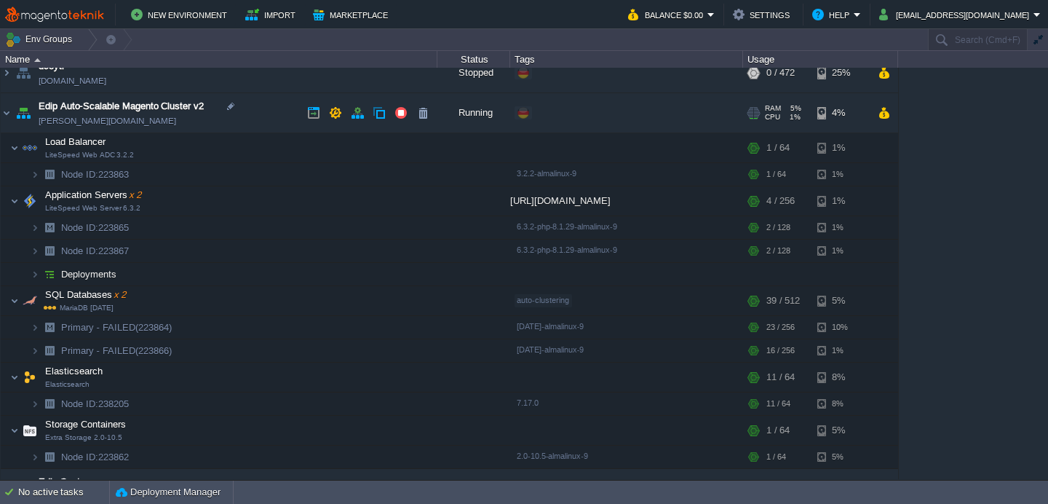
click at [121, 115] on link "[PERSON_NAME][DOMAIN_NAME]" at bounding box center [108, 121] width 138 height 15
click at [7, 116] on img at bounding box center [7, 112] width 12 height 39
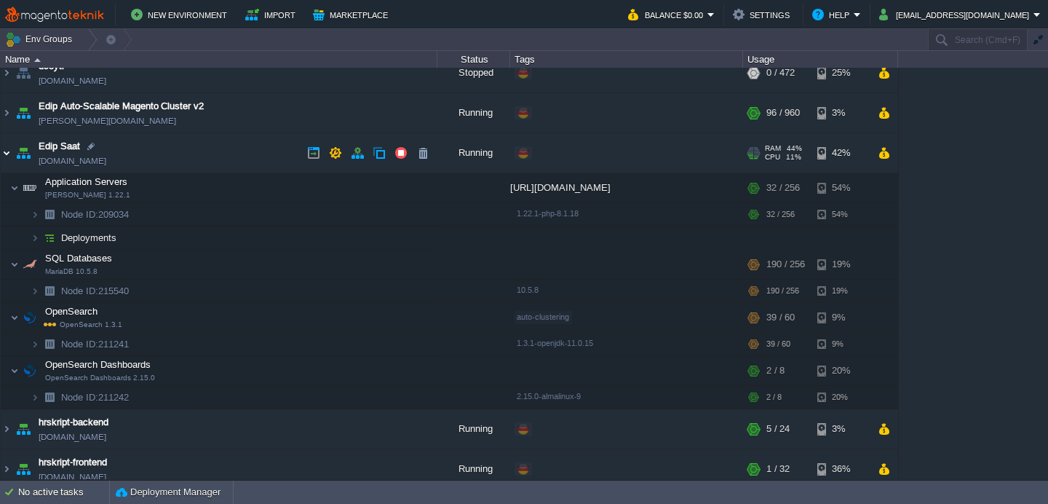
click at [6, 152] on img at bounding box center [7, 152] width 12 height 39
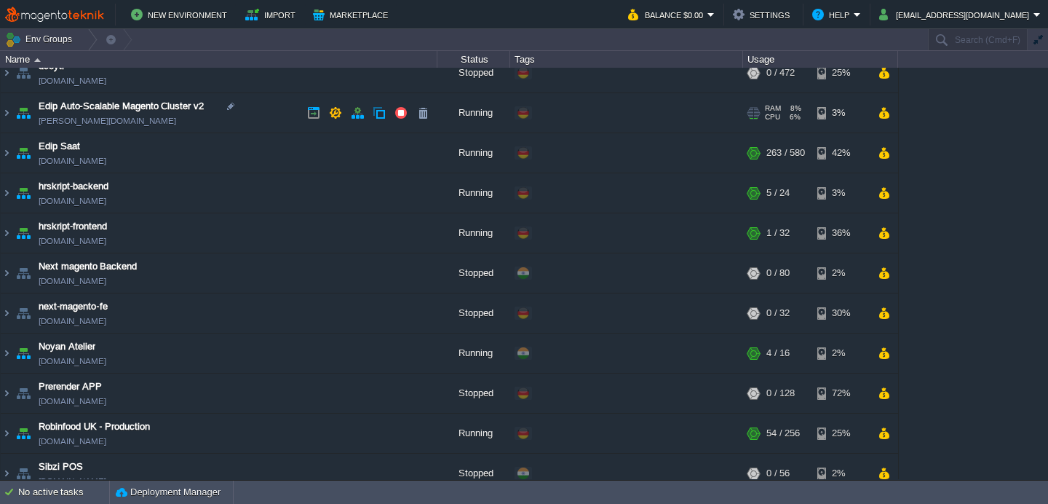
click at [13, 115] on img at bounding box center [23, 112] width 20 height 39
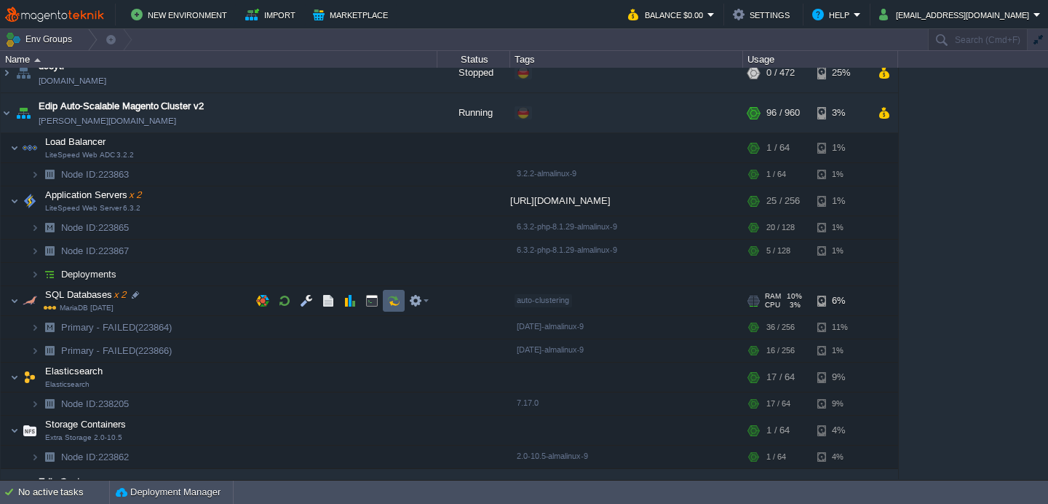
click at [397, 304] on button "button" at bounding box center [393, 300] width 13 height 13
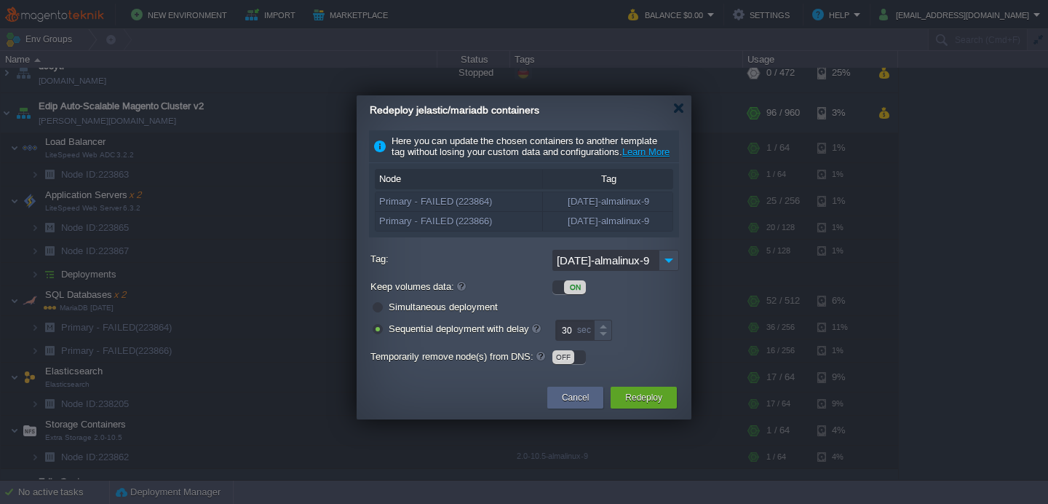
click at [581, 298] on div "ON" at bounding box center [524, 287] width 309 height 20
click at [577, 294] on div "ON" at bounding box center [575, 287] width 22 height 14
click at [650, 271] on input "[DATE]-almalinux-9" at bounding box center [605, 260] width 106 height 21
click at [681, 273] on div "Here you can update the chosen containers to another template tag without losin…" at bounding box center [524, 250] width 335 height 240
click at [670, 271] on img at bounding box center [669, 260] width 20 height 21
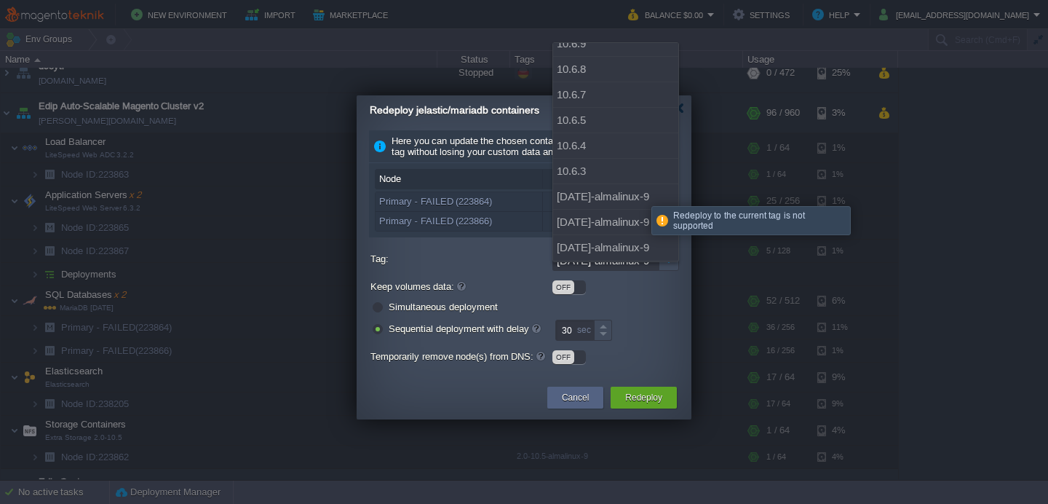
scroll to position [870, 0]
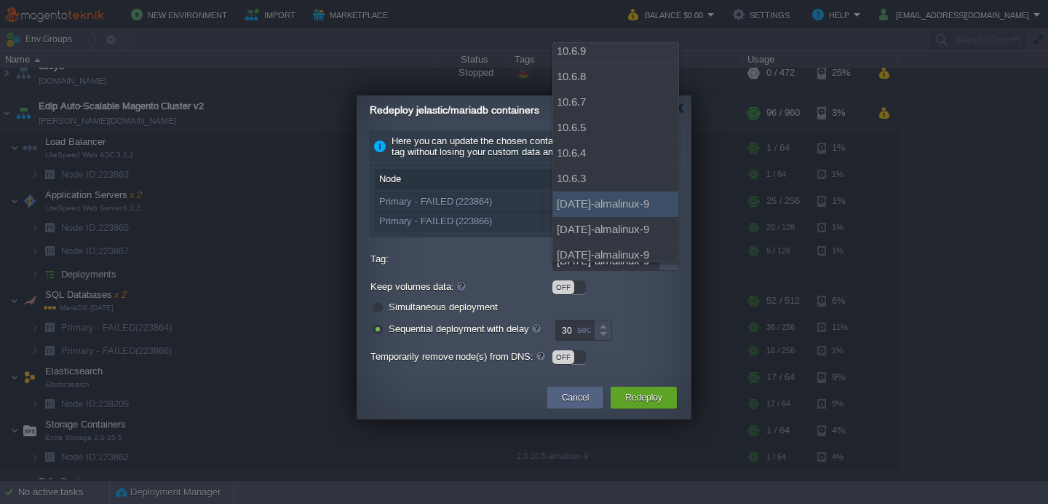
click at [451, 250] on div at bounding box center [524, 243] width 310 height 12
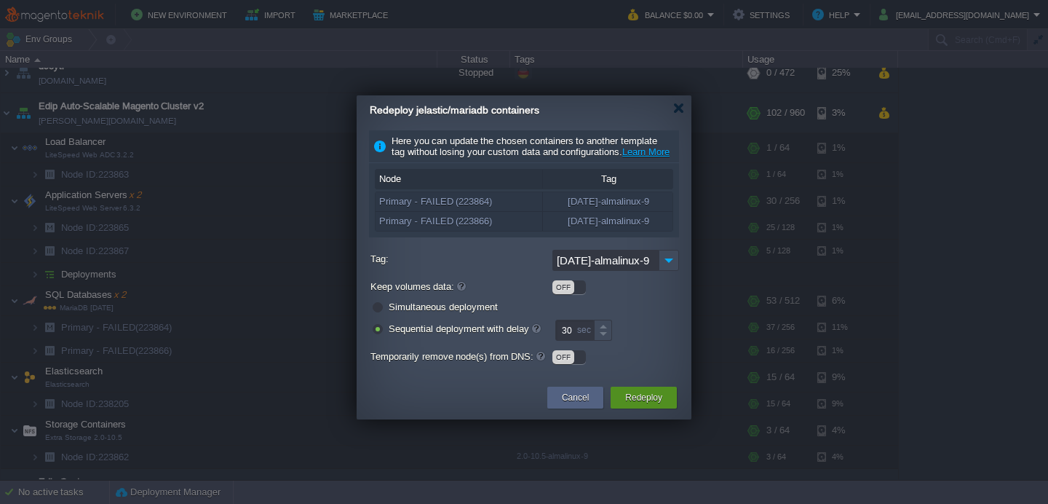
click at [647, 405] on button "Redeploy" at bounding box center [643, 397] width 37 height 15
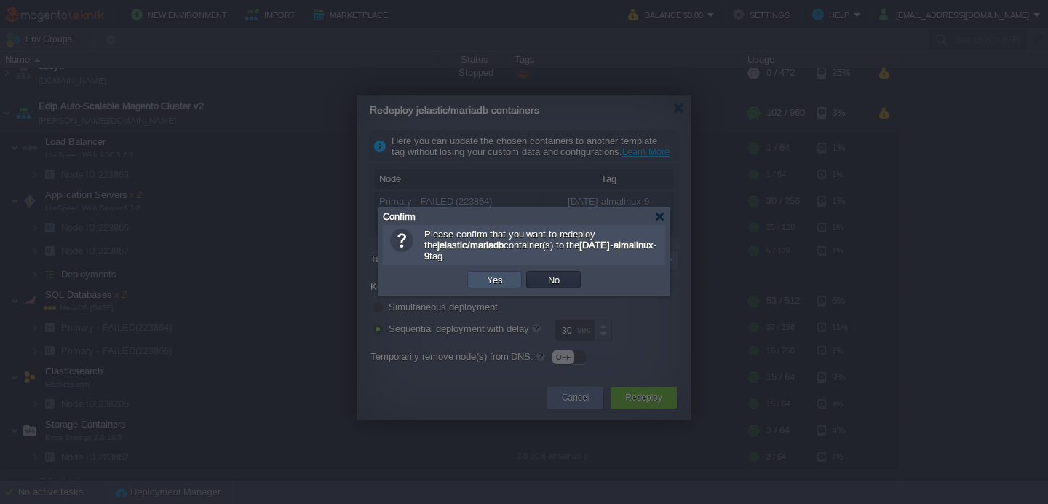
click at [491, 285] on button "Yes" at bounding box center [495, 279] width 25 height 13
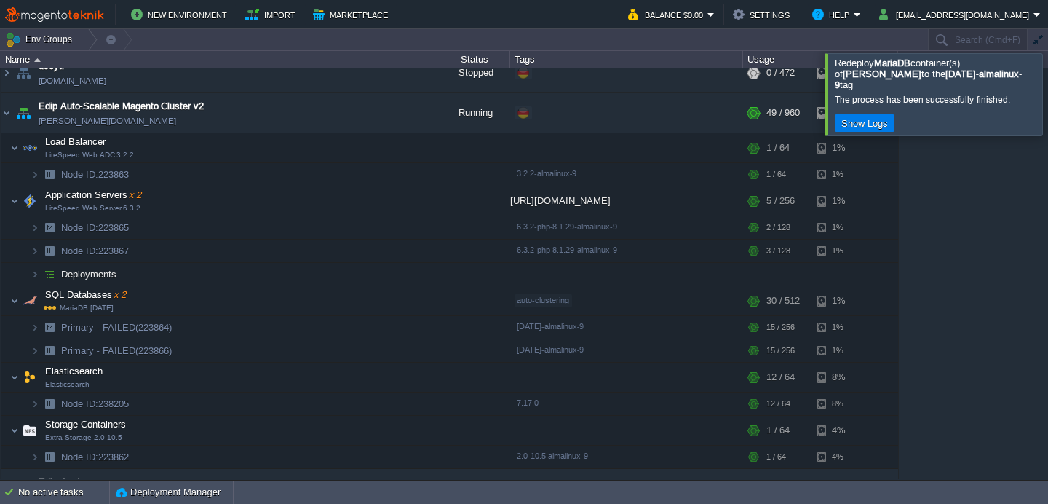
click at [1047, 84] on div at bounding box center [1066, 94] width 0 height 82
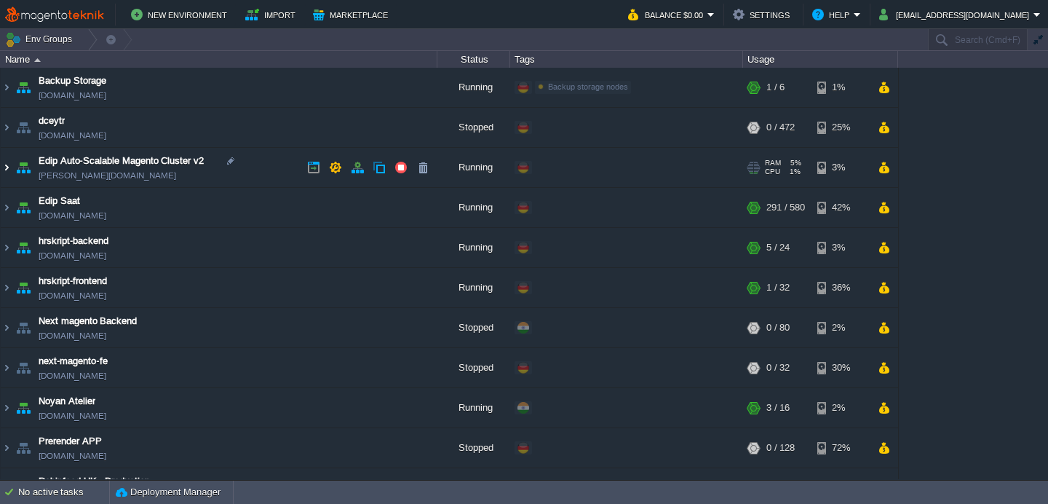
click at [10, 171] on img at bounding box center [7, 167] width 12 height 39
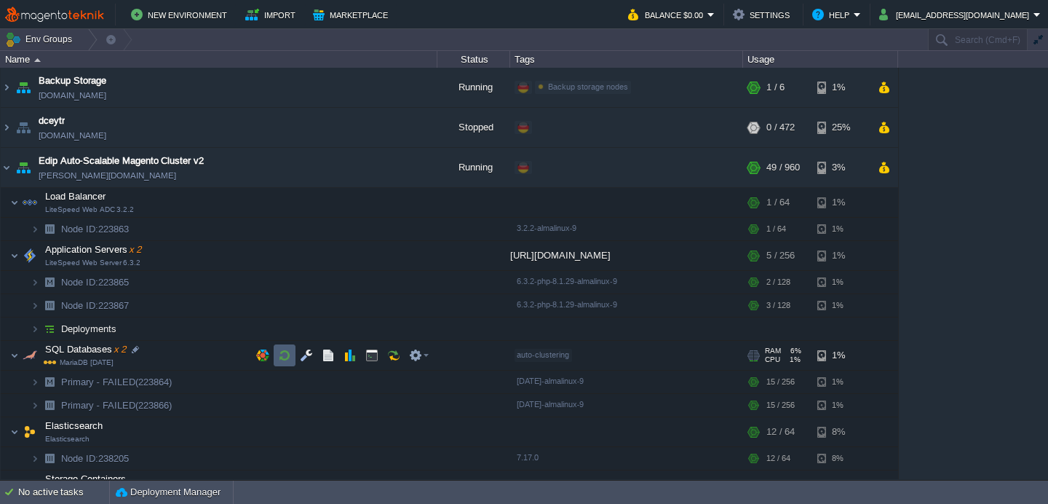
click at [287, 357] on button "button" at bounding box center [284, 355] width 13 height 13
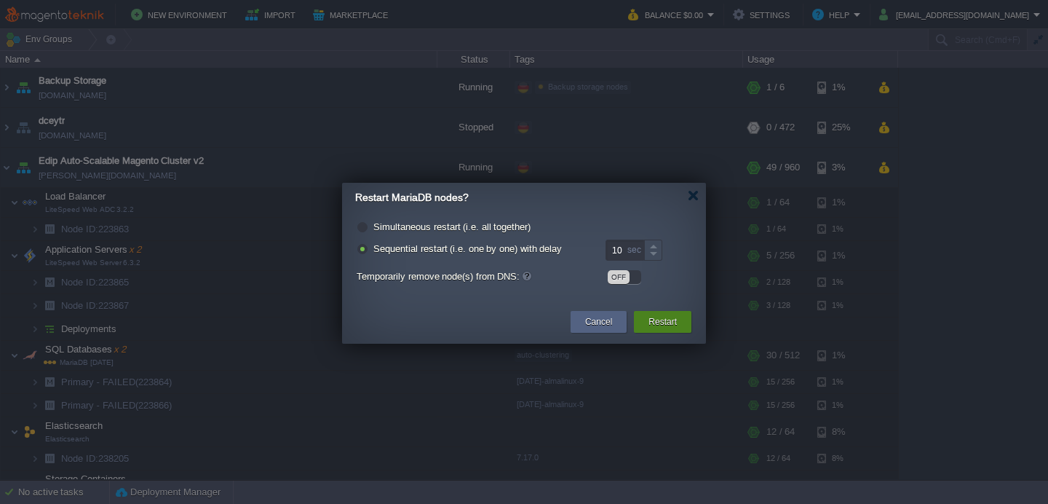
click at [671, 319] on button "Restart" at bounding box center [662, 321] width 28 height 15
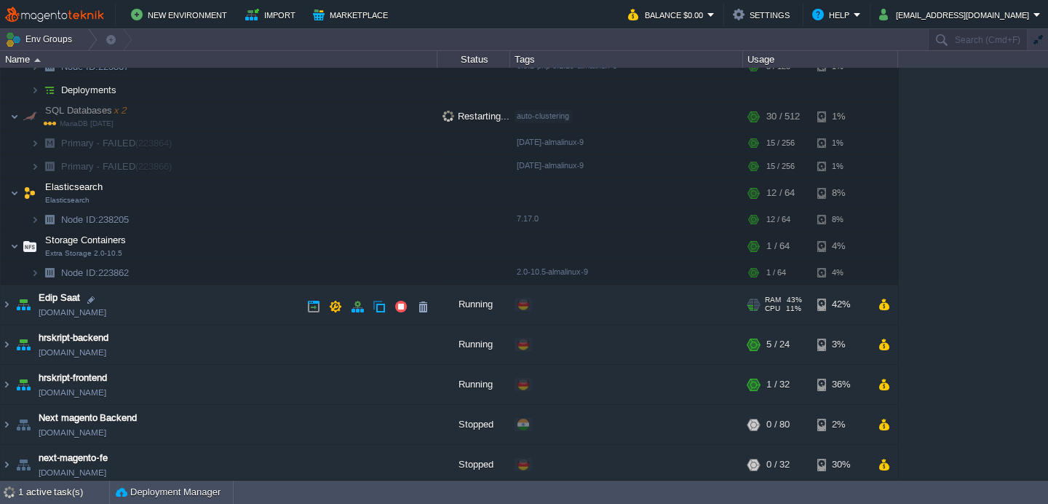
scroll to position [240, 0]
click at [5, 304] on img at bounding box center [7, 302] width 12 height 39
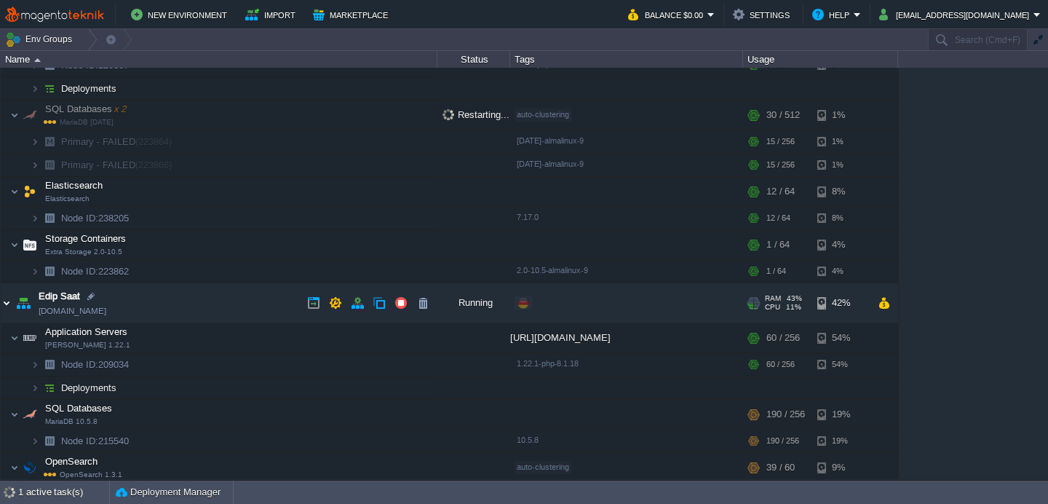
click at [7, 304] on img at bounding box center [7, 302] width 12 height 39
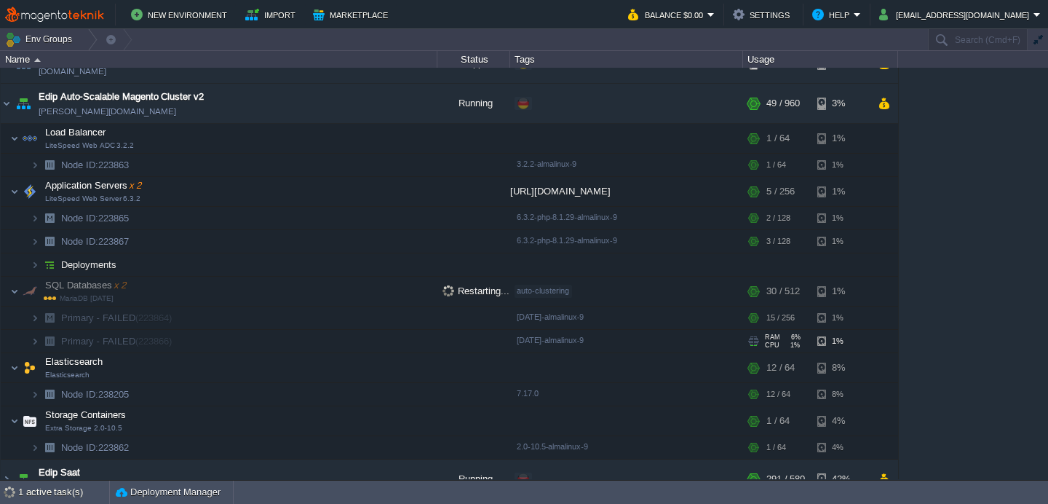
scroll to position [0, 0]
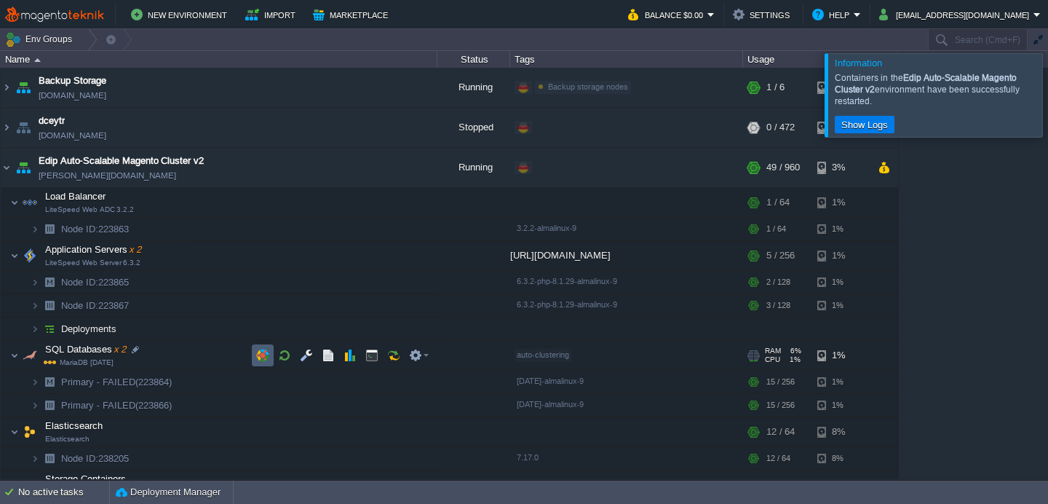
click at [261, 355] on button "button" at bounding box center [262, 355] width 13 height 13
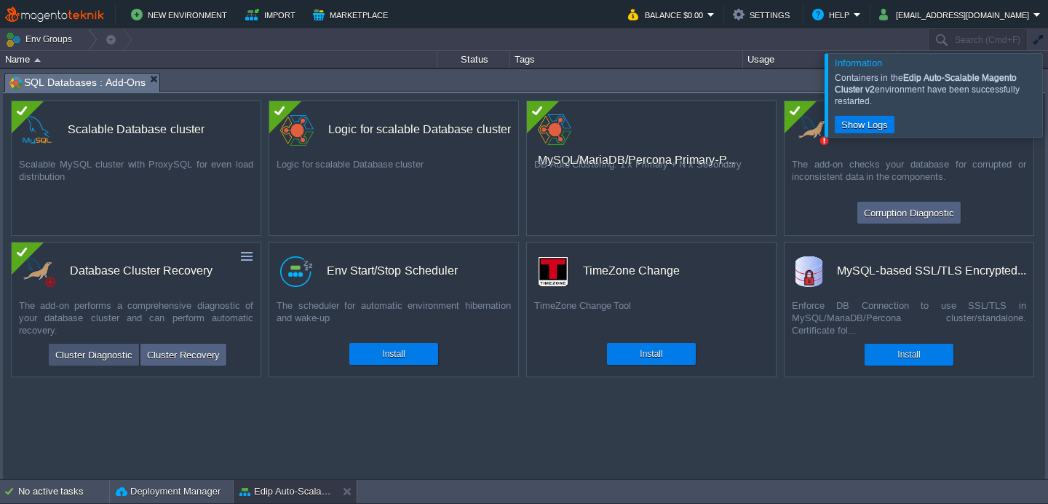
click at [71, 353] on button "Cluster Diagnostic" at bounding box center [94, 354] width 86 height 17
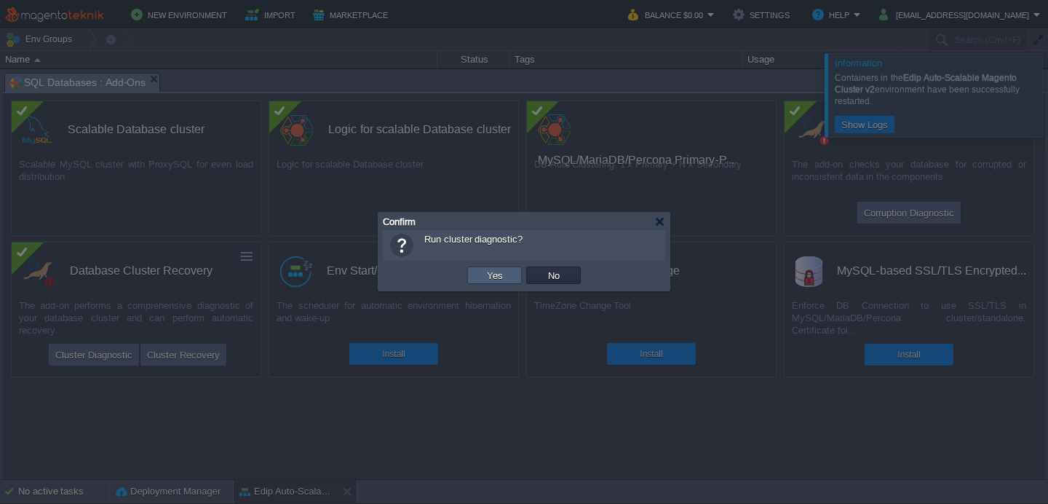
click at [495, 277] on button "Yes" at bounding box center [495, 275] width 25 height 13
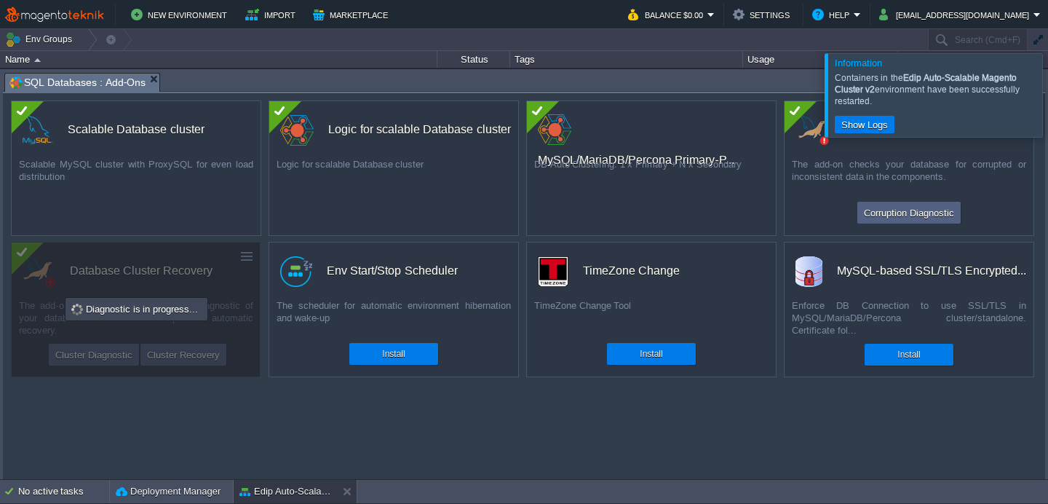
click at [1047, 93] on div at bounding box center [1066, 94] width 0 height 83
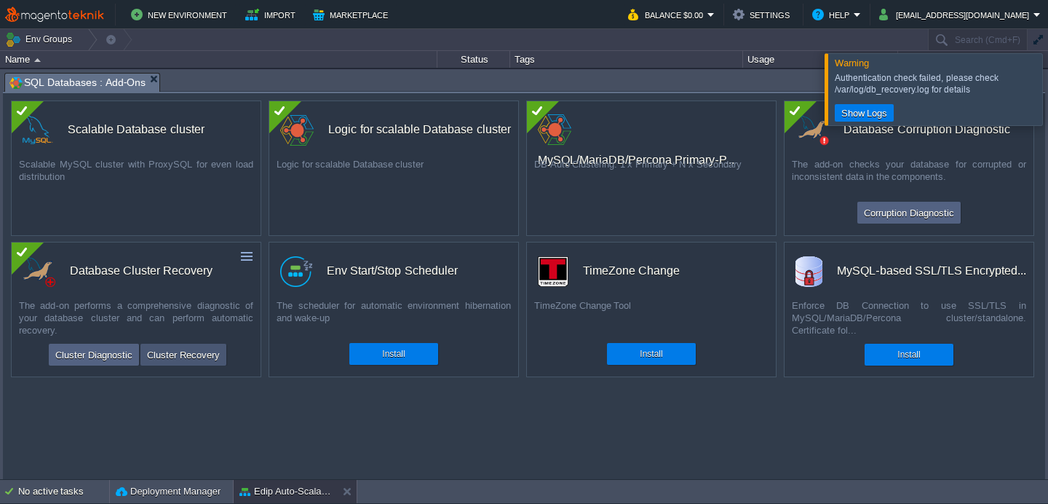
click at [180, 353] on button "Cluster Recovery" at bounding box center [184, 354] width 82 height 17
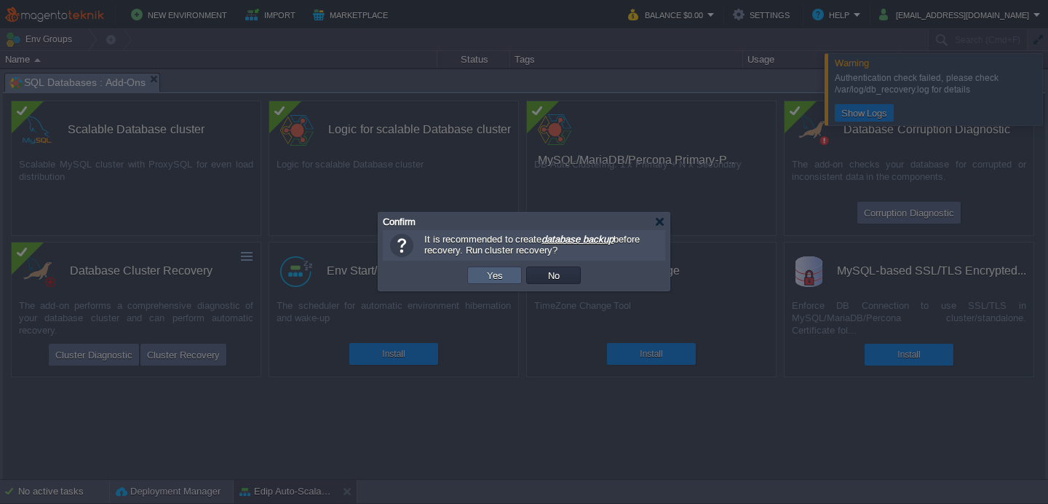
click at [483, 282] on td "Yes" at bounding box center [494, 274] width 55 height 17
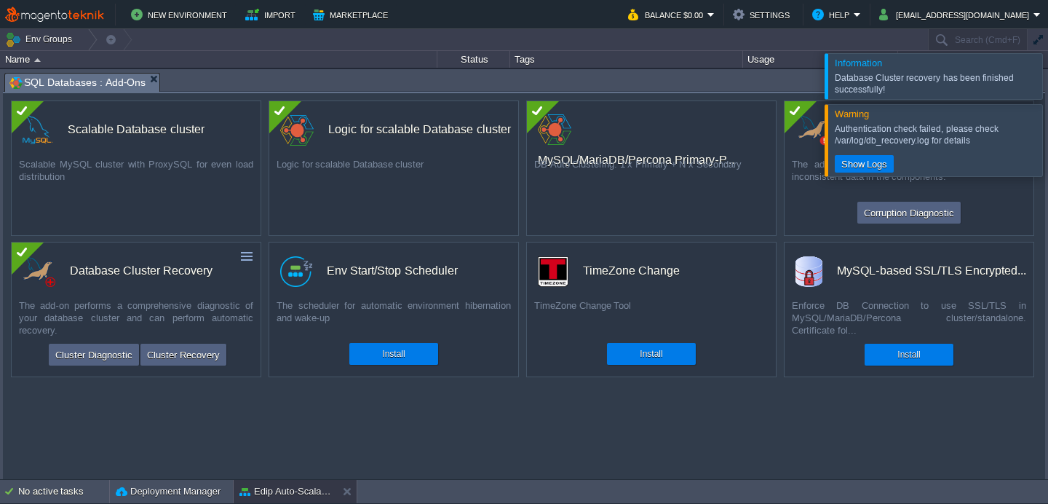
click at [1047, 81] on div at bounding box center [1066, 75] width 0 height 45
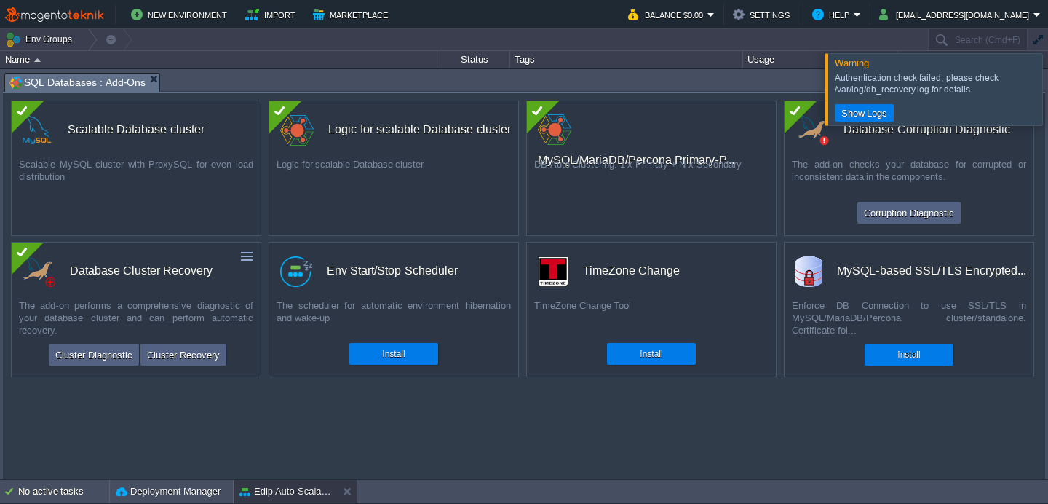
click at [1047, 107] on div at bounding box center [1066, 88] width 0 height 71
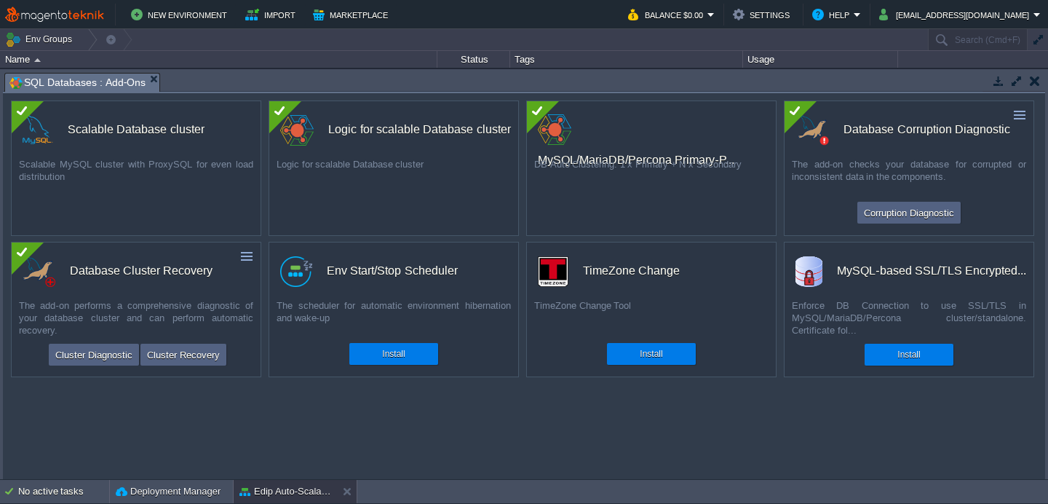
click at [1036, 87] on td at bounding box center [1035, 80] width 18 height 17
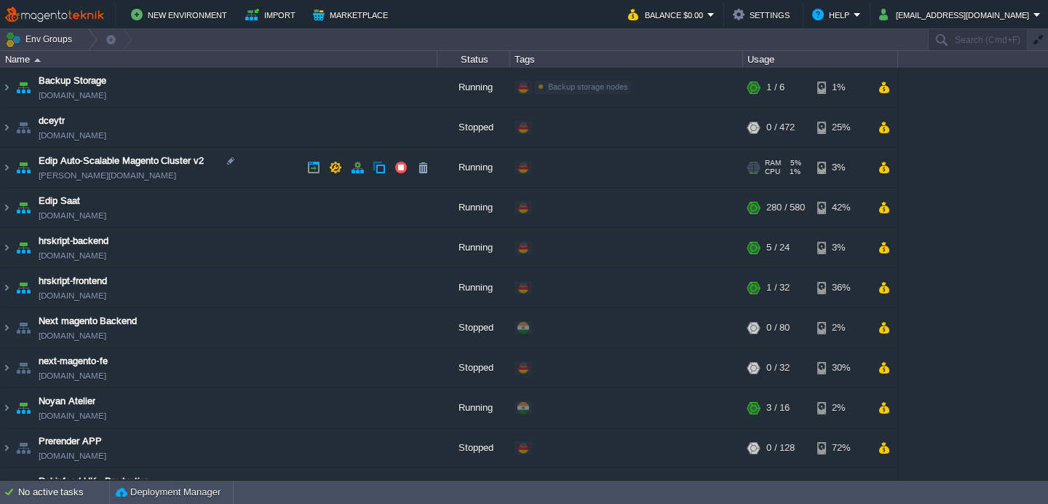
click at [15, 174] on img at bounding box center [23, 167] width 20 height 39
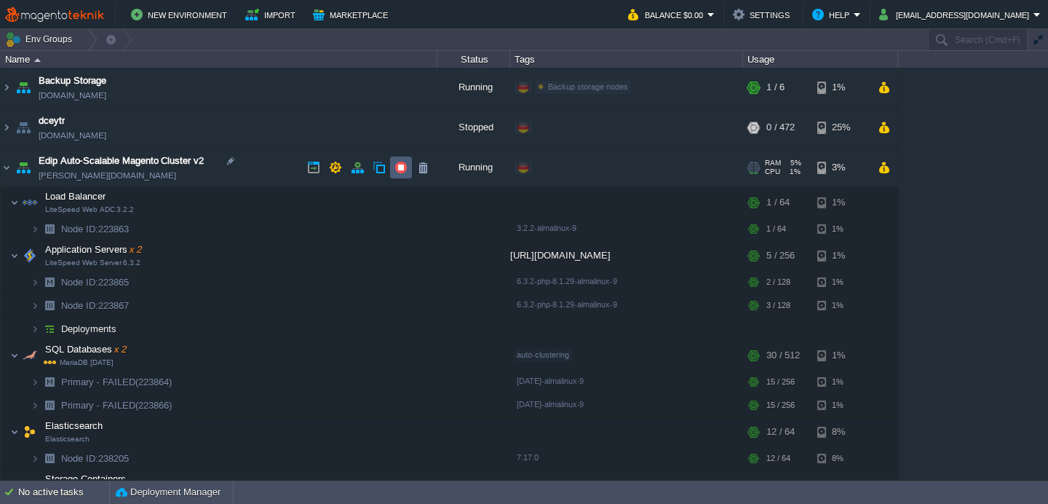
click at [397, 169] on button "button" at bounding box center [400, 167] width 13 height 13
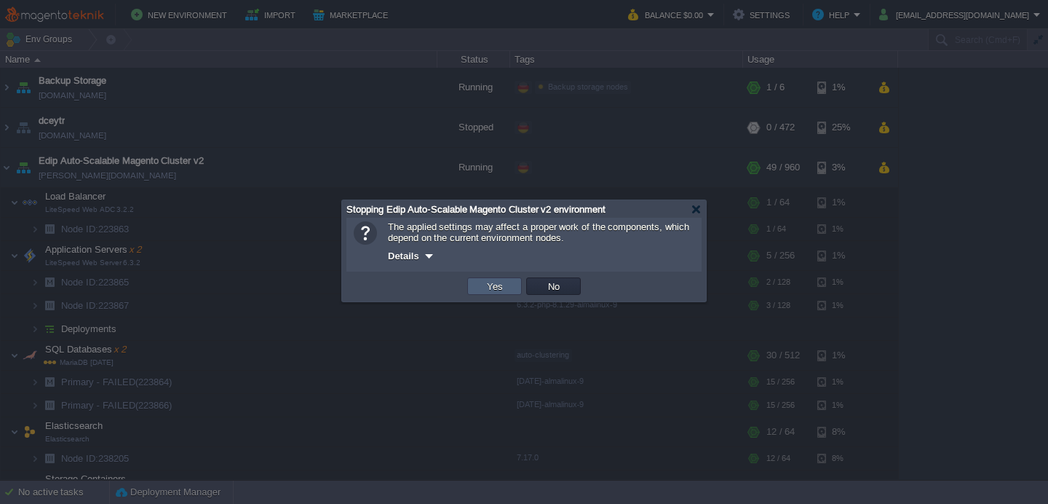
click at [491, 282] on button "Yes" at bounding box center [495, 285] width 25 height 13
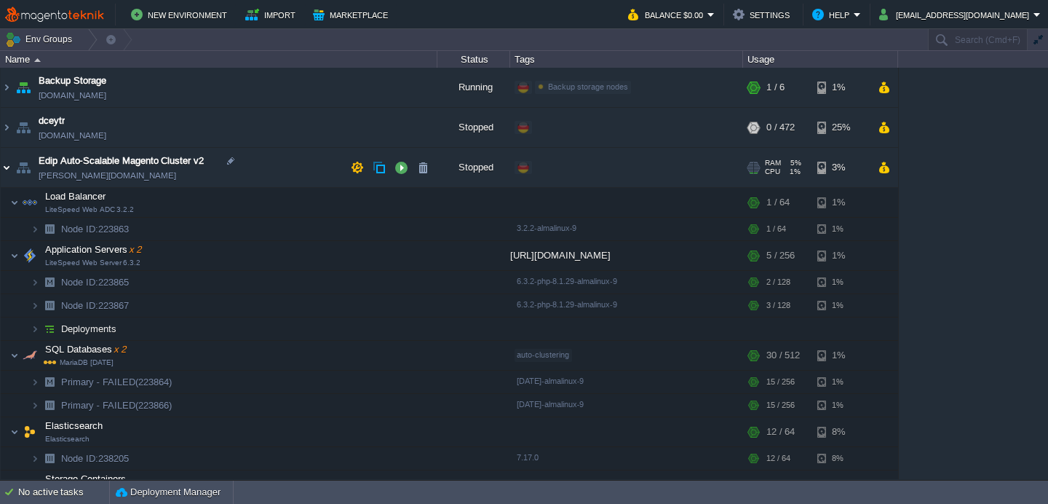
click at [9, 173] on img at bounding box center [7, 167] width 12 height 39
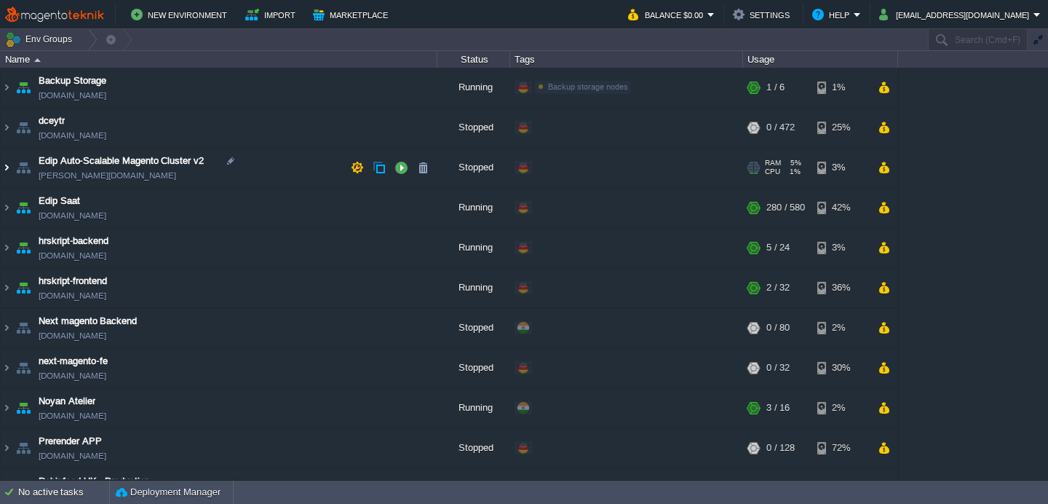
click at [2, 170] on img at bounding box center [7, 167] width 12 height 39
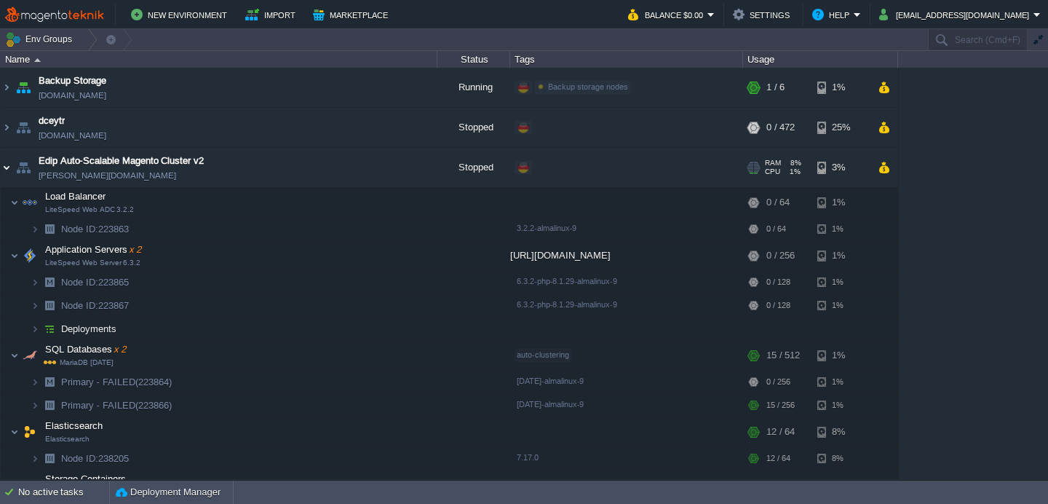
click at [2, 170] on img at bounding box center [7, 167] width 12 height 39
